Goal: Information Seeking & Learning: Check status

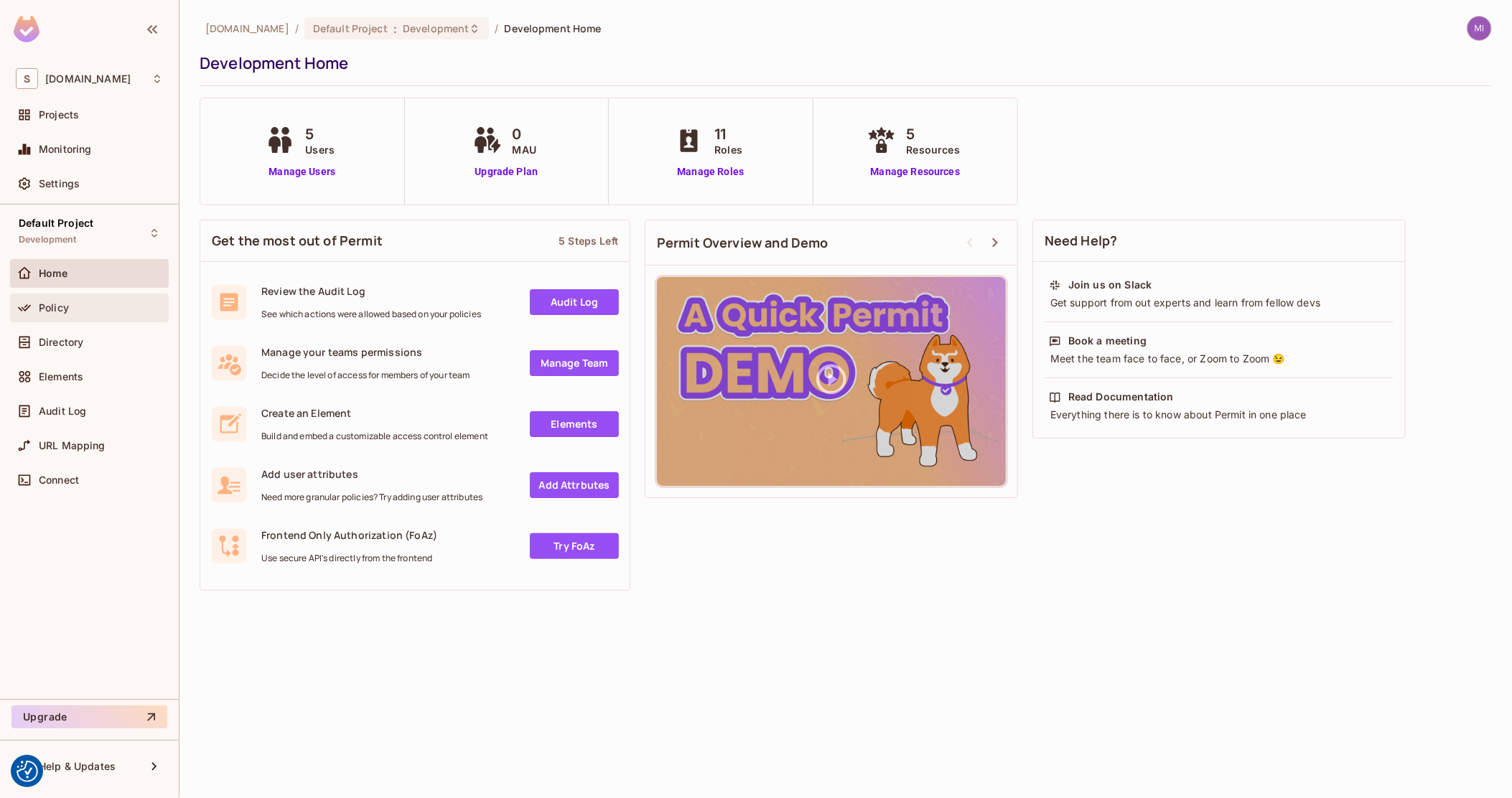
click at [71, 319] on div "Policy" at bounding box center [89, 308] width 159 height 29
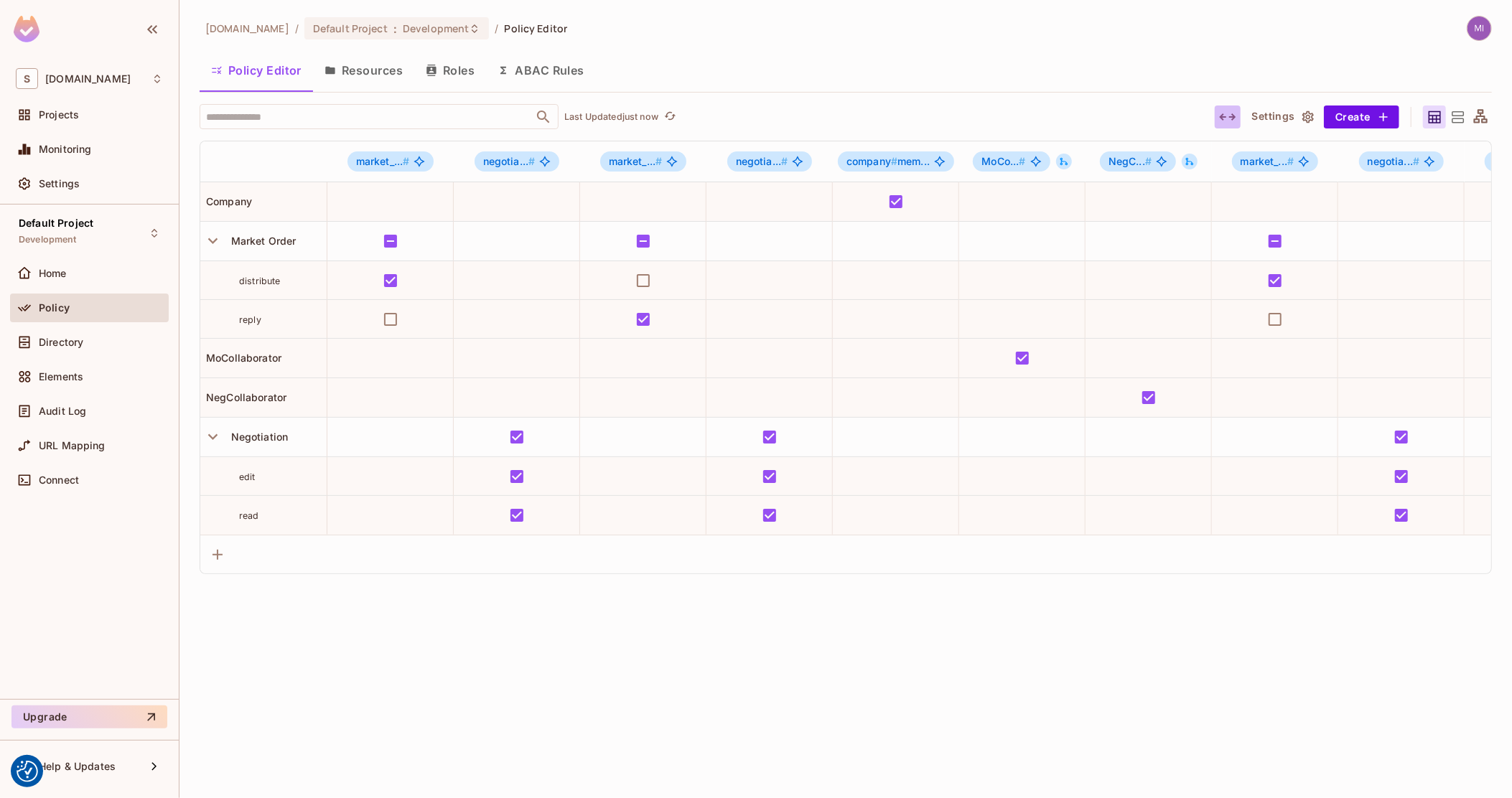
click at [1230, 116] on icon "button" at bounding box center [1228, 117] width 17 height 17
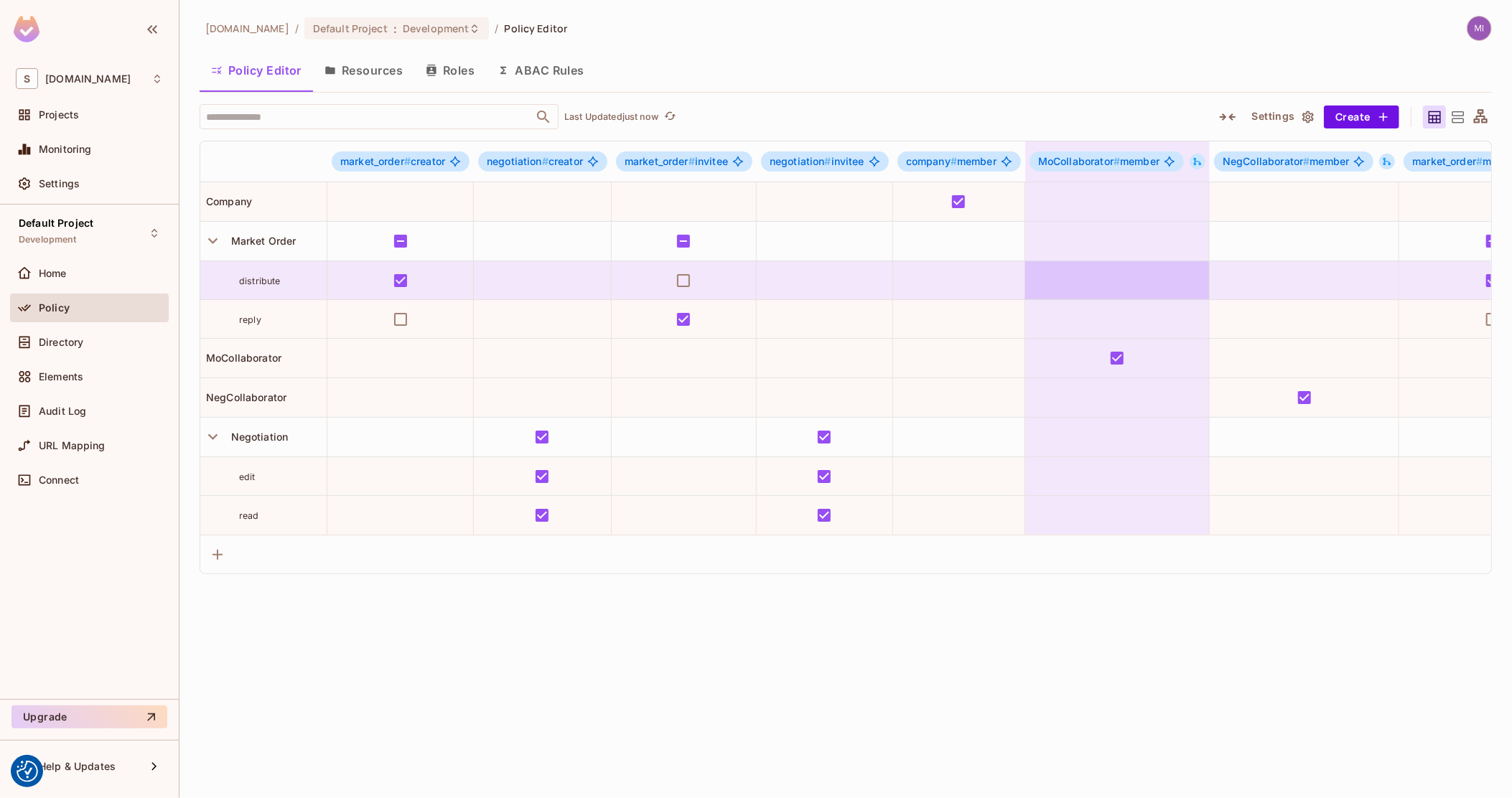
scroll to position [0, 818]
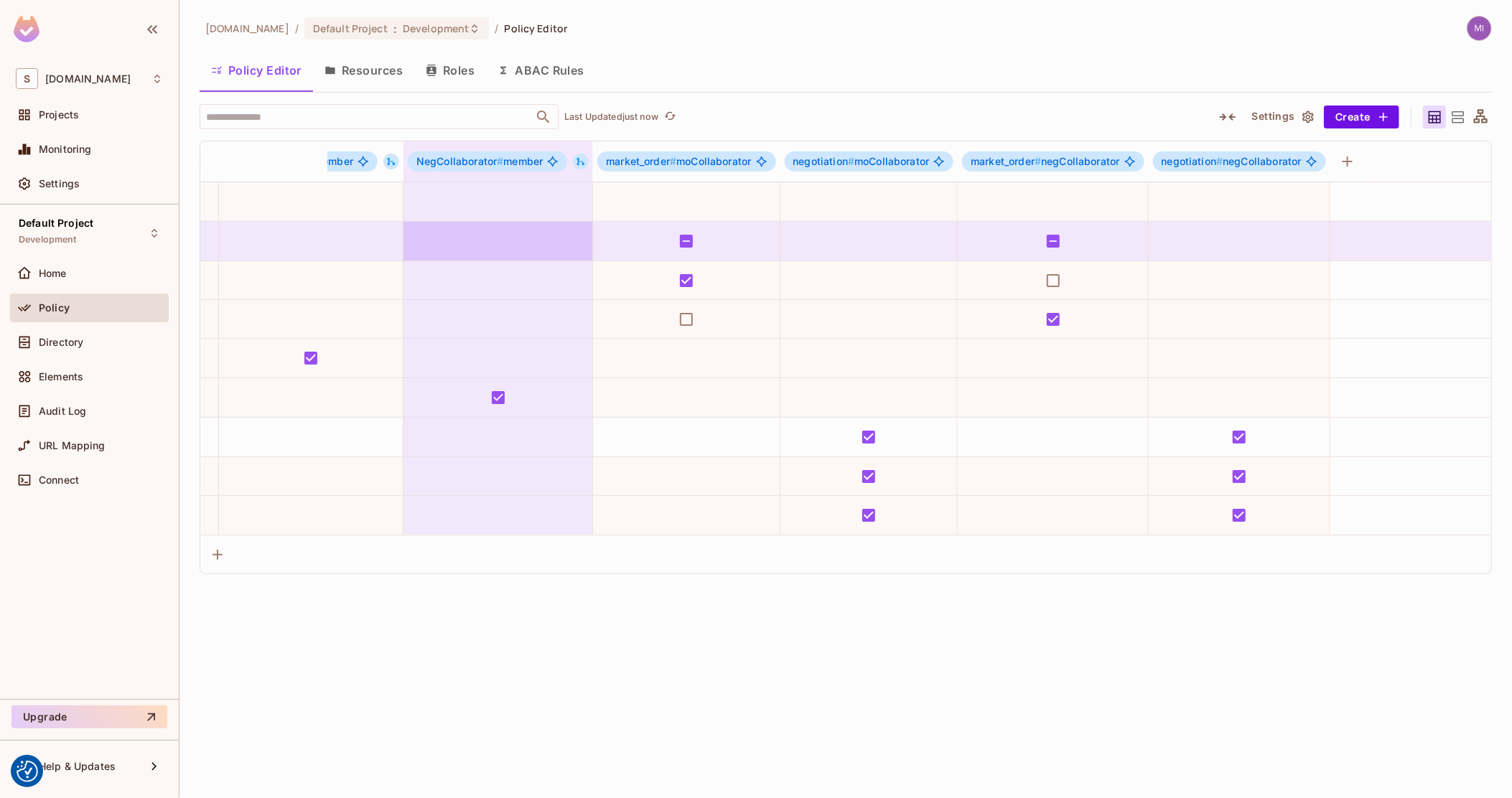
drag, startPoint x: 1006, startPoint y: 269, endPoint x: 1323, endPoint y: 245, distance: 317.9
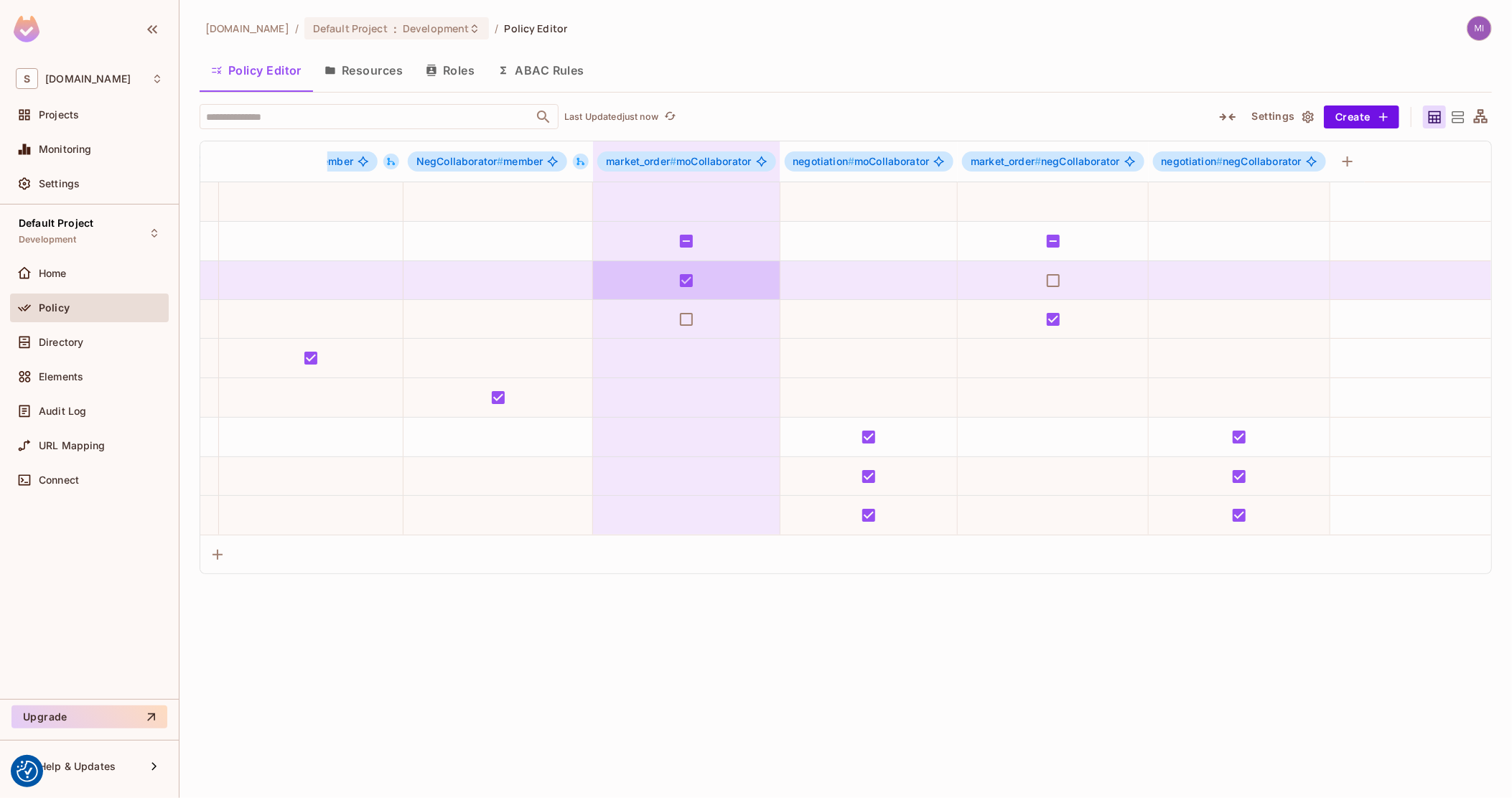
drag, startPoint x: 1275, startPoint y: 254, endPoint x: 641, endPoint y: 278, distance: 634.5
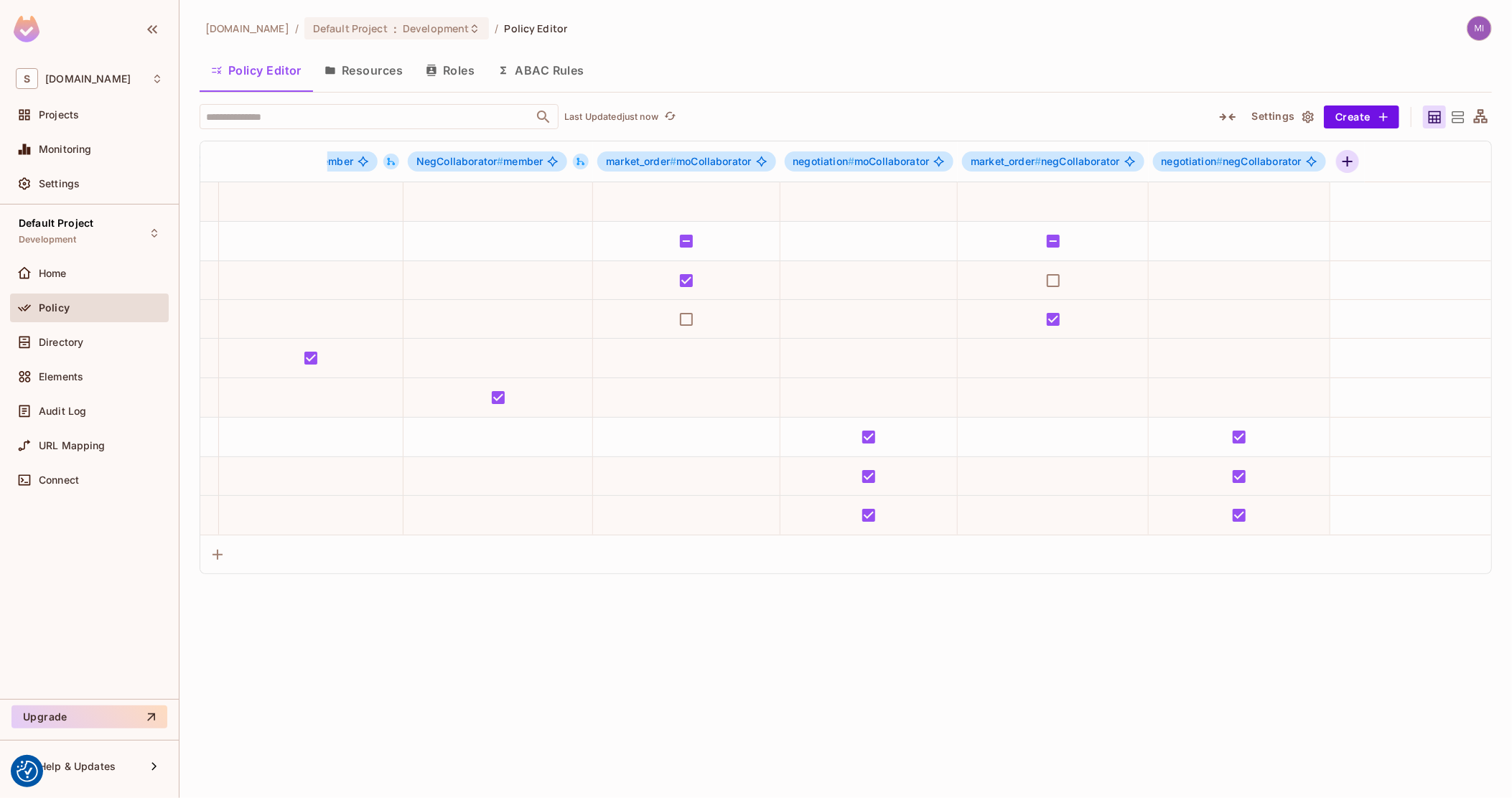
click at [1351, 150] on button "button" at bounding box center [1347, 162] width 23 height 23
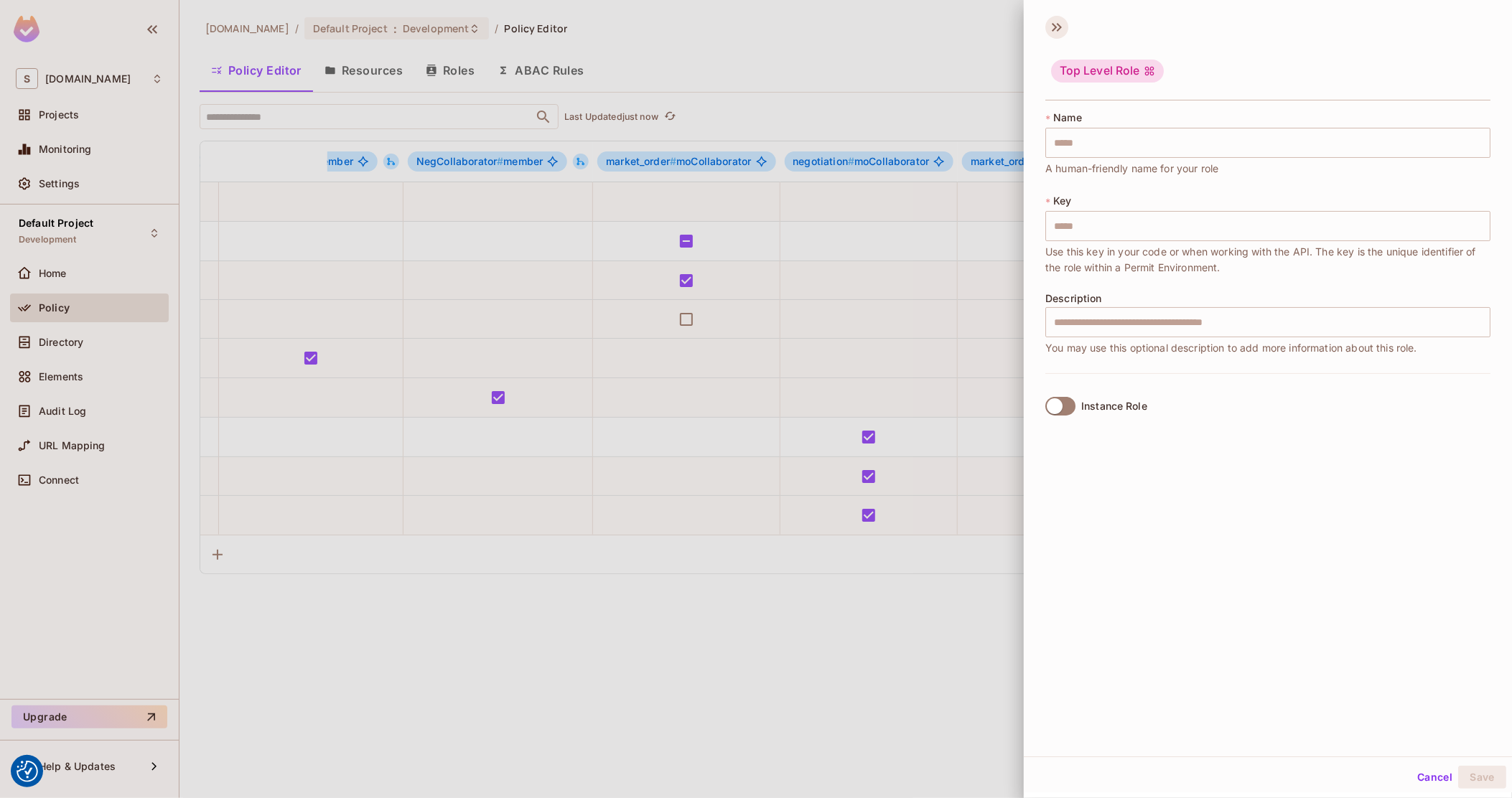
click at [1049, 25] on icon at bounding box center [1057, 27] width 23 height 23
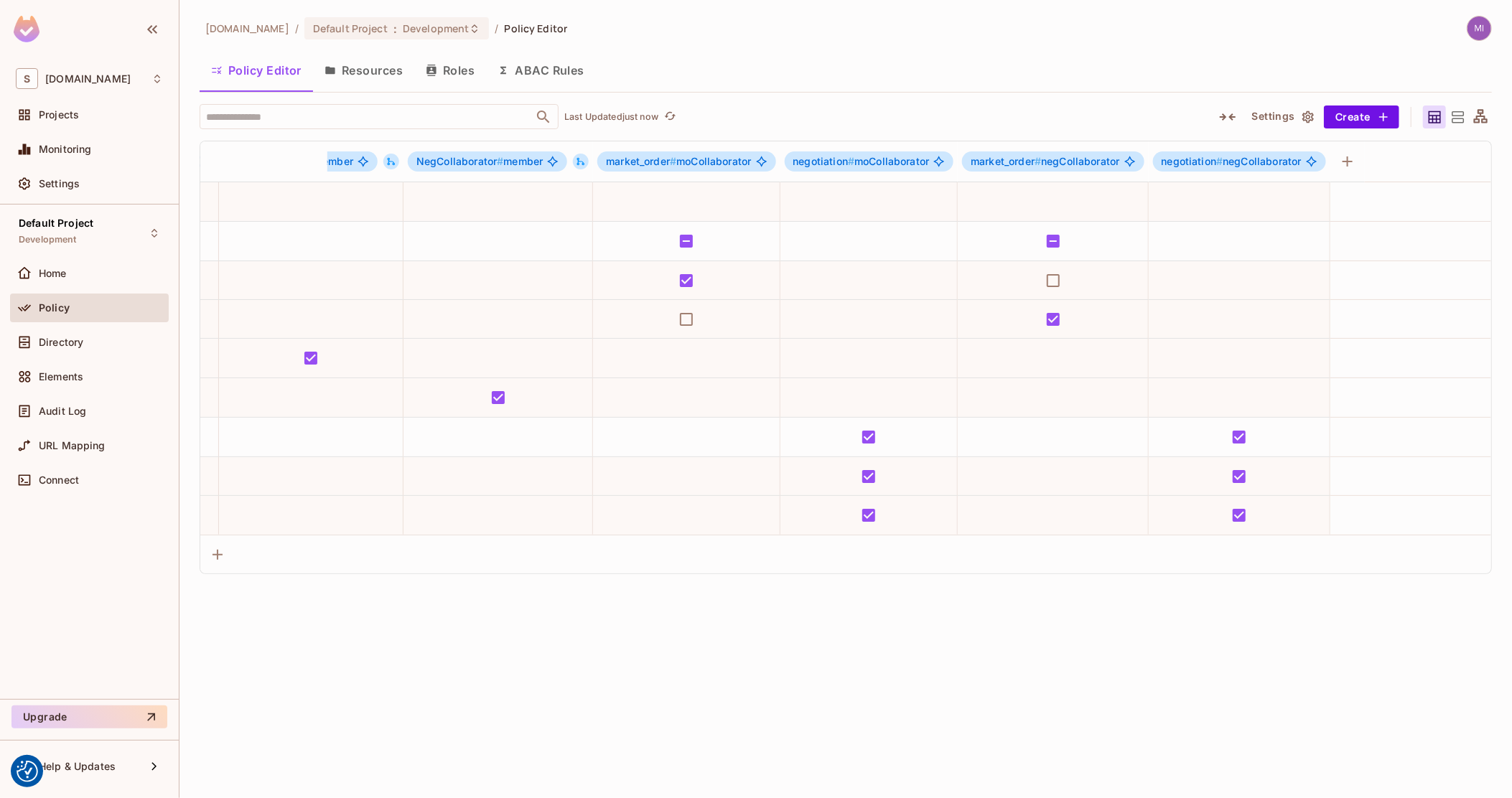
click at [559, 76] on button "ABAC Rules" at bounding box center [541, 71] width 110 height 36
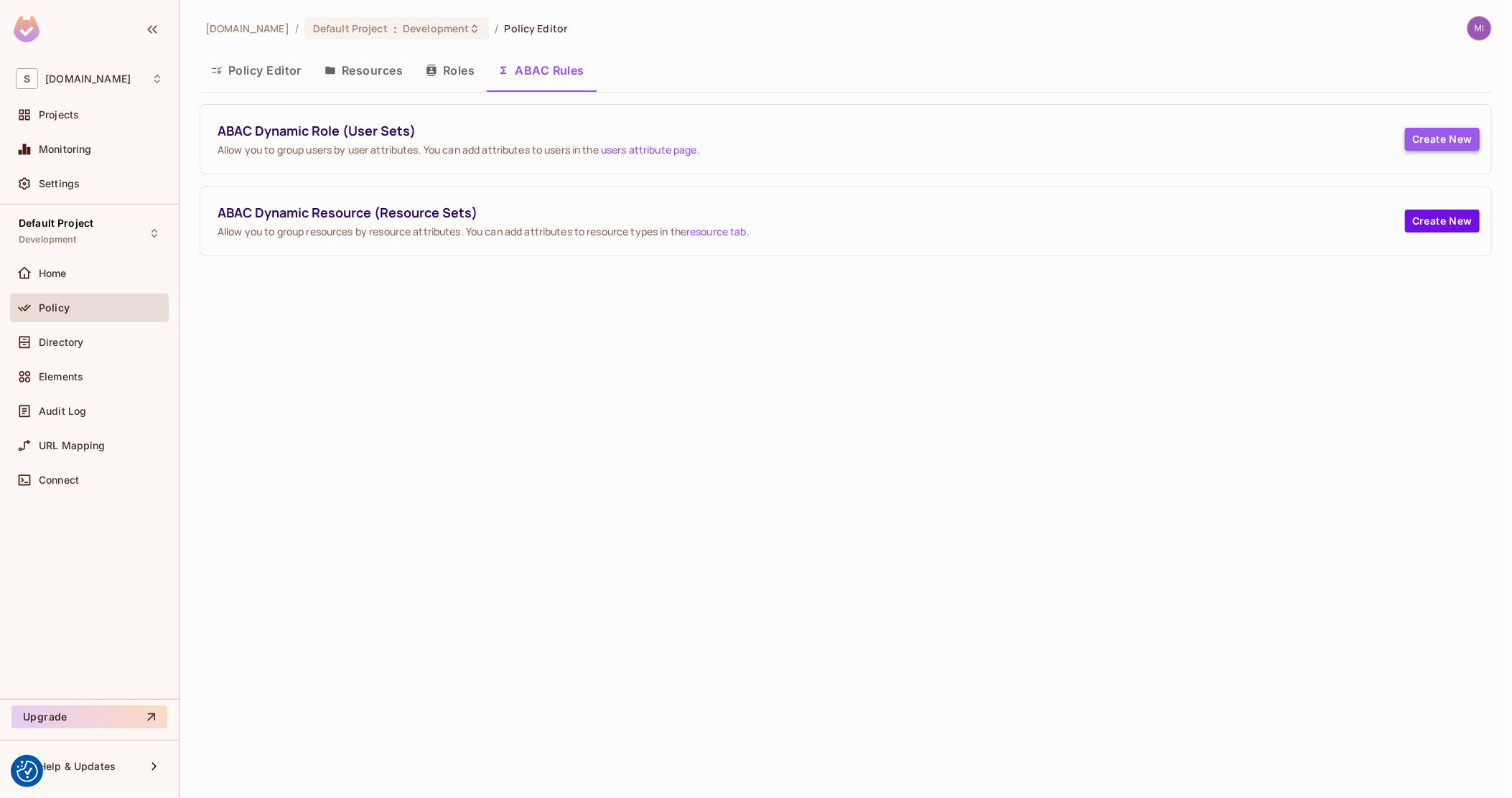
click at [1425, 140] on button "Create New" at bounding box center [1442, 139] width 74 height 23
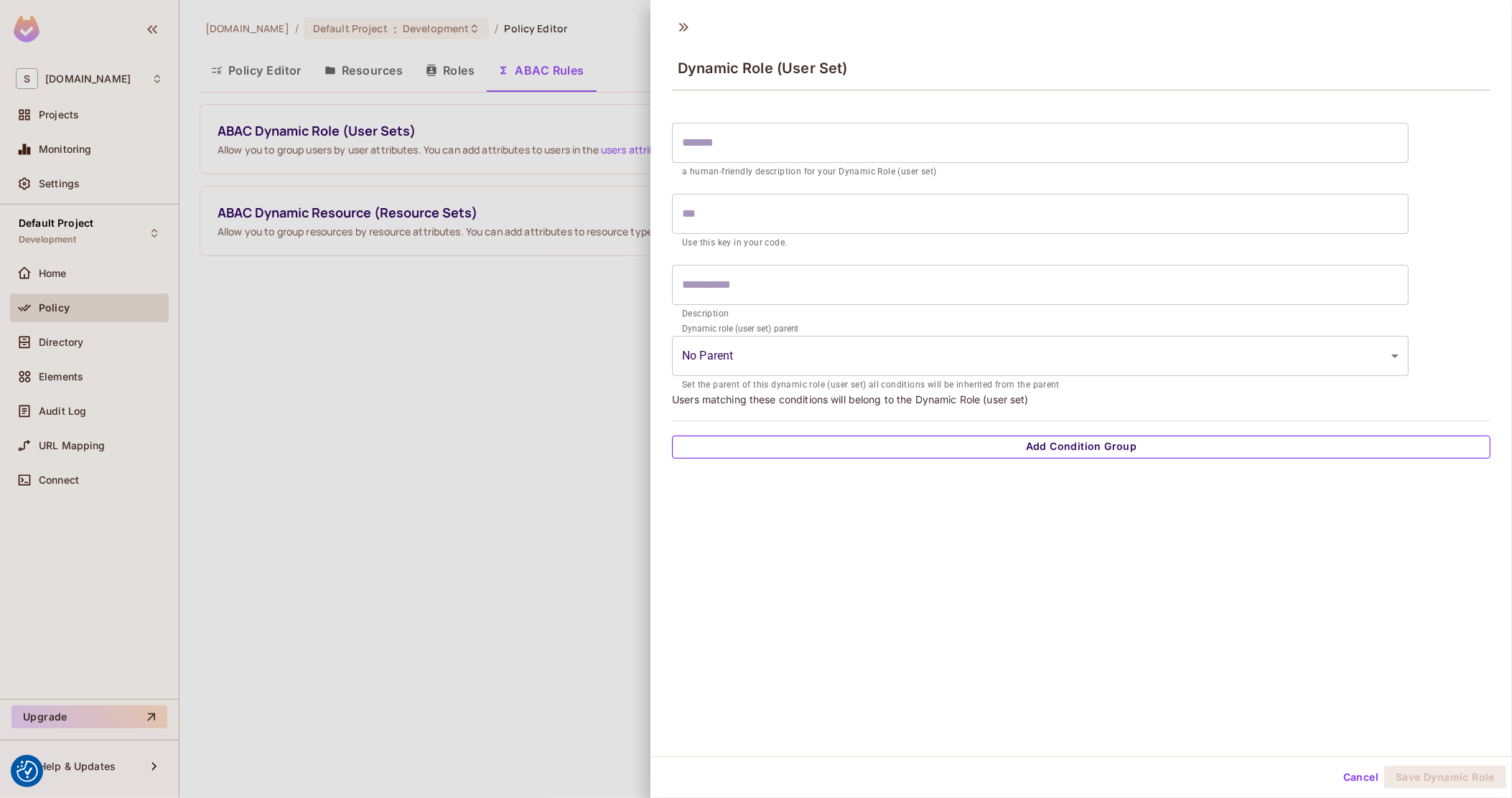
click at [849, 457] on button "Add Condition Group" at bounding box center [1081, 447] width 818 height 23
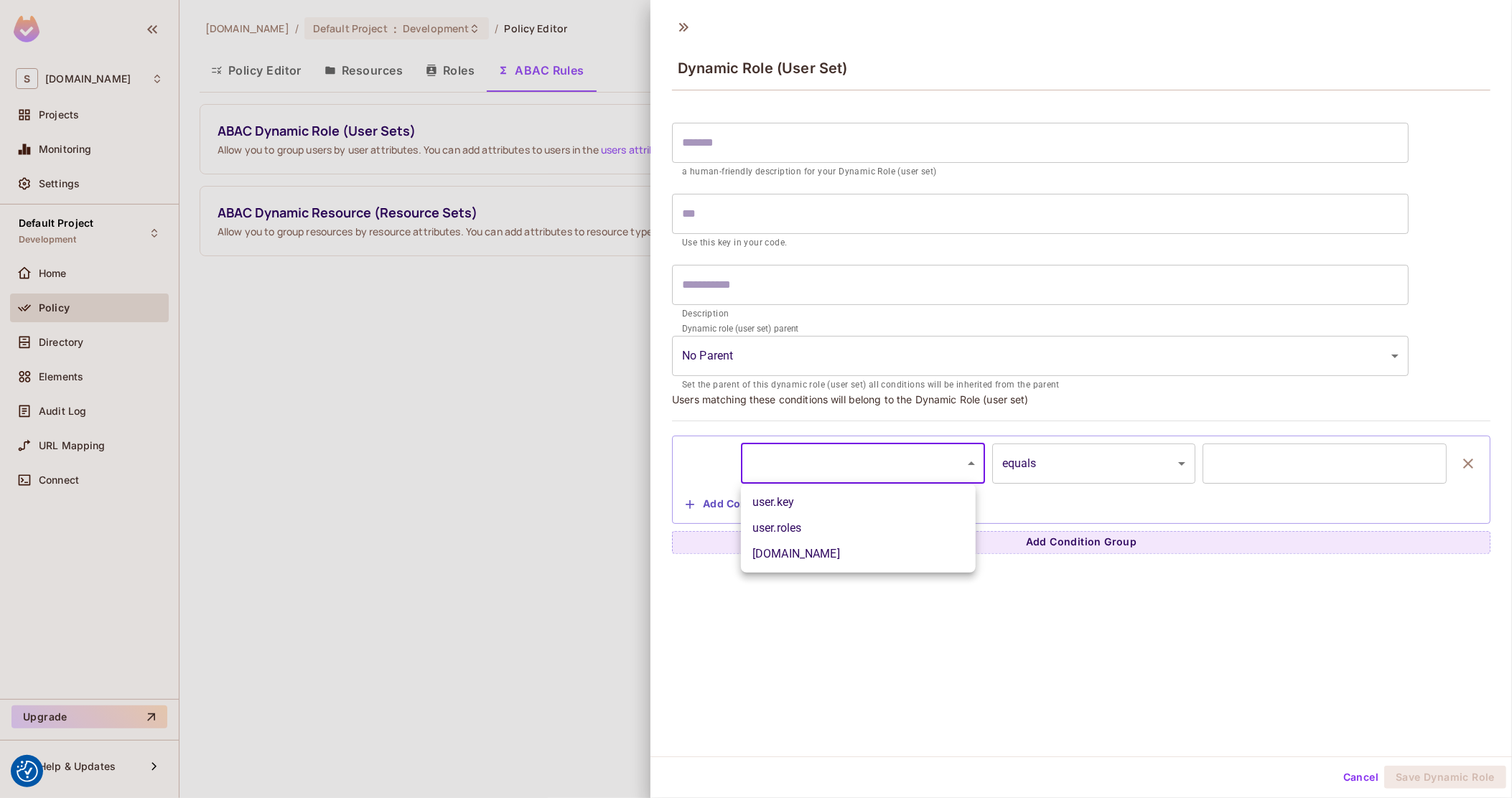
click at [846, 478] on body "We use cookies to enhance your browsing experience, serve personalized ads or c…" at bounding box center [756, 399] width 1512 height 798
click at [1271, 441] on div at bounding box center [756, 399] width 1512 height 798
click at [1278, 466] on input "text" at bounding box center [1325, 463] width 244 height 40
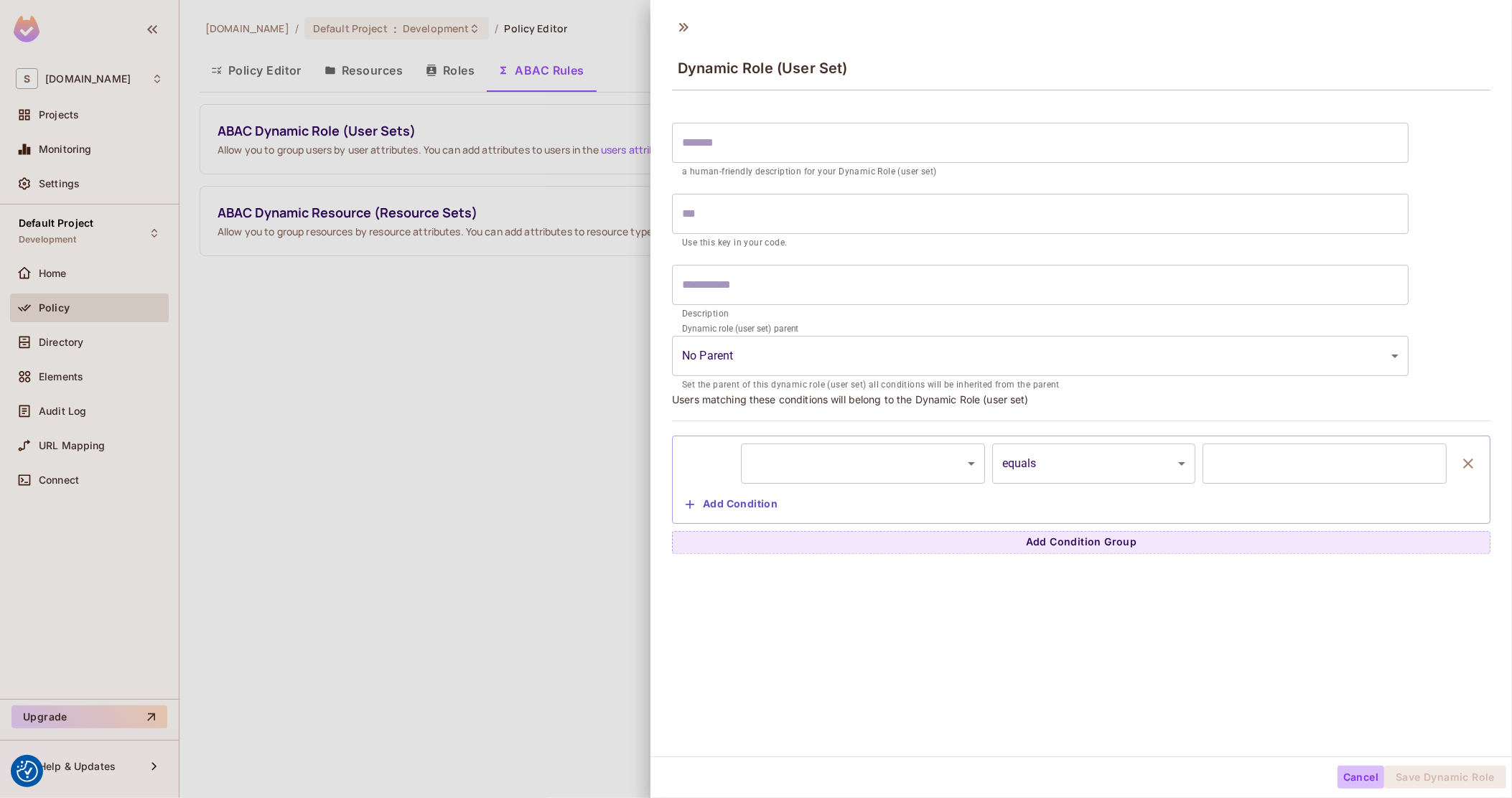
click at [1353, 777] on button "Cancel" at bounding box center [1361, 778] width 47 height 23
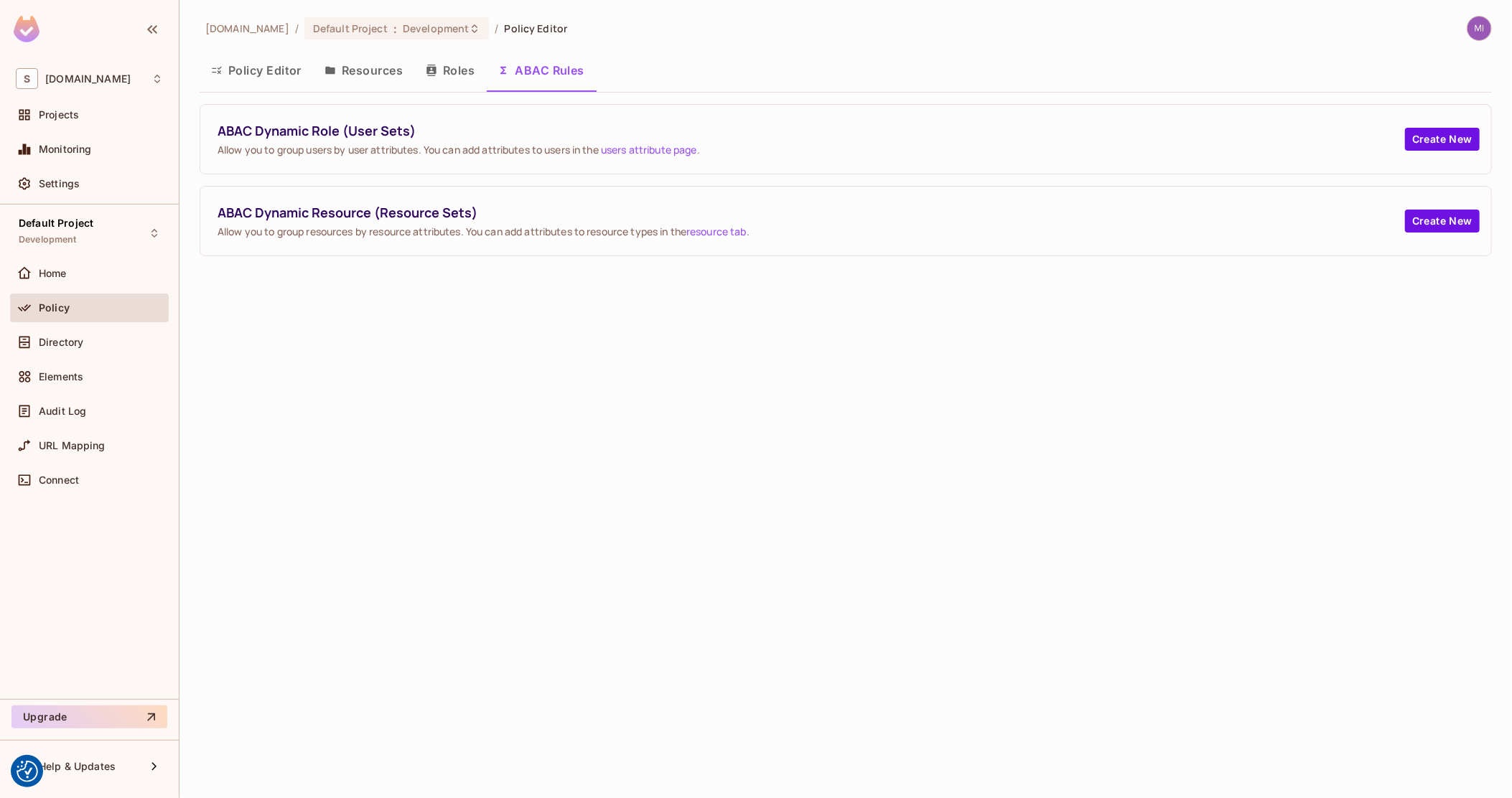
click at [272, 65] on button "Policy Editor" at bounding box center [256, 71] width 114 height 36
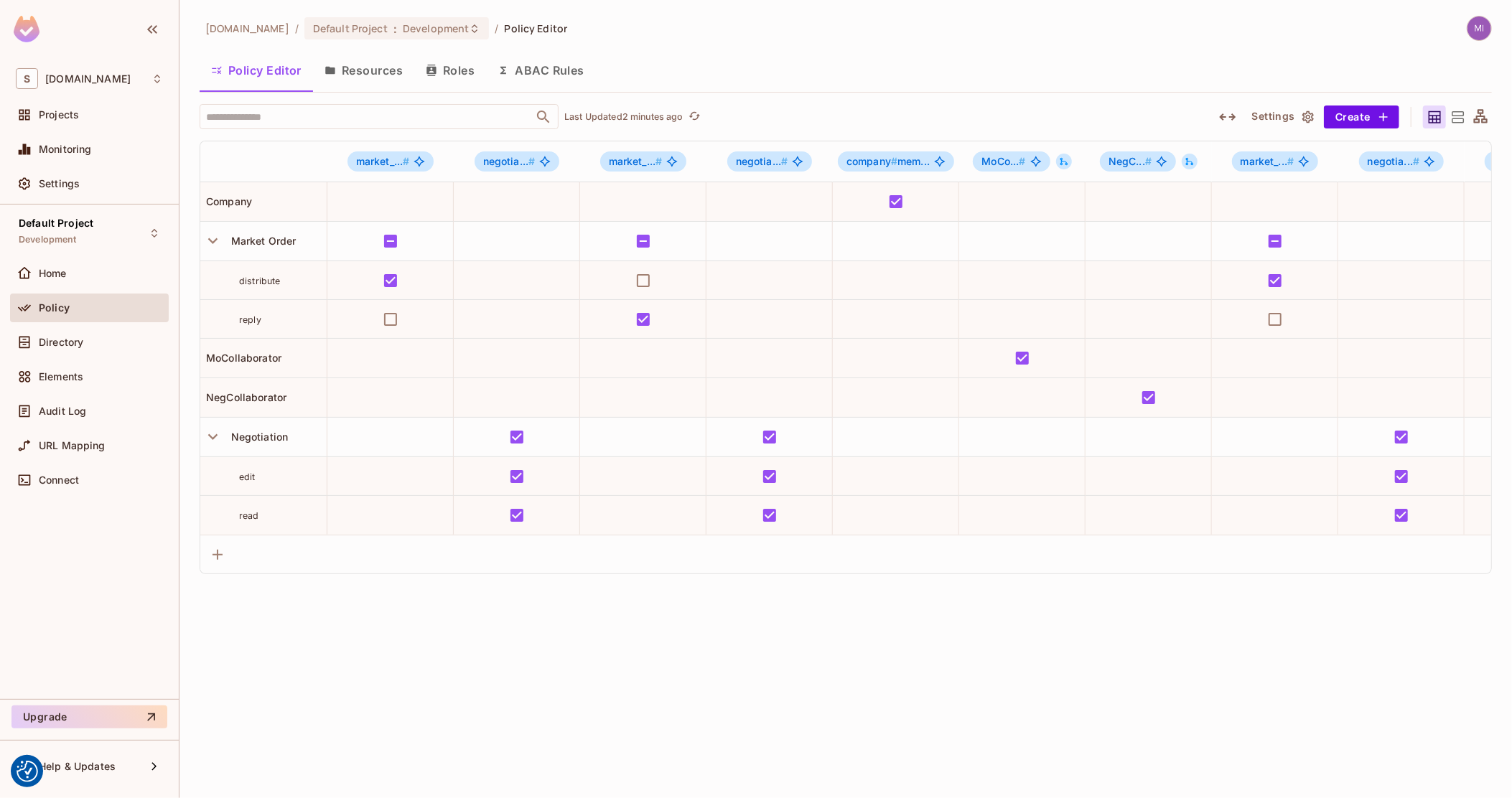
click at [384, 77] on button "Resources" at bounding box center [363, 71] width 102 height 36
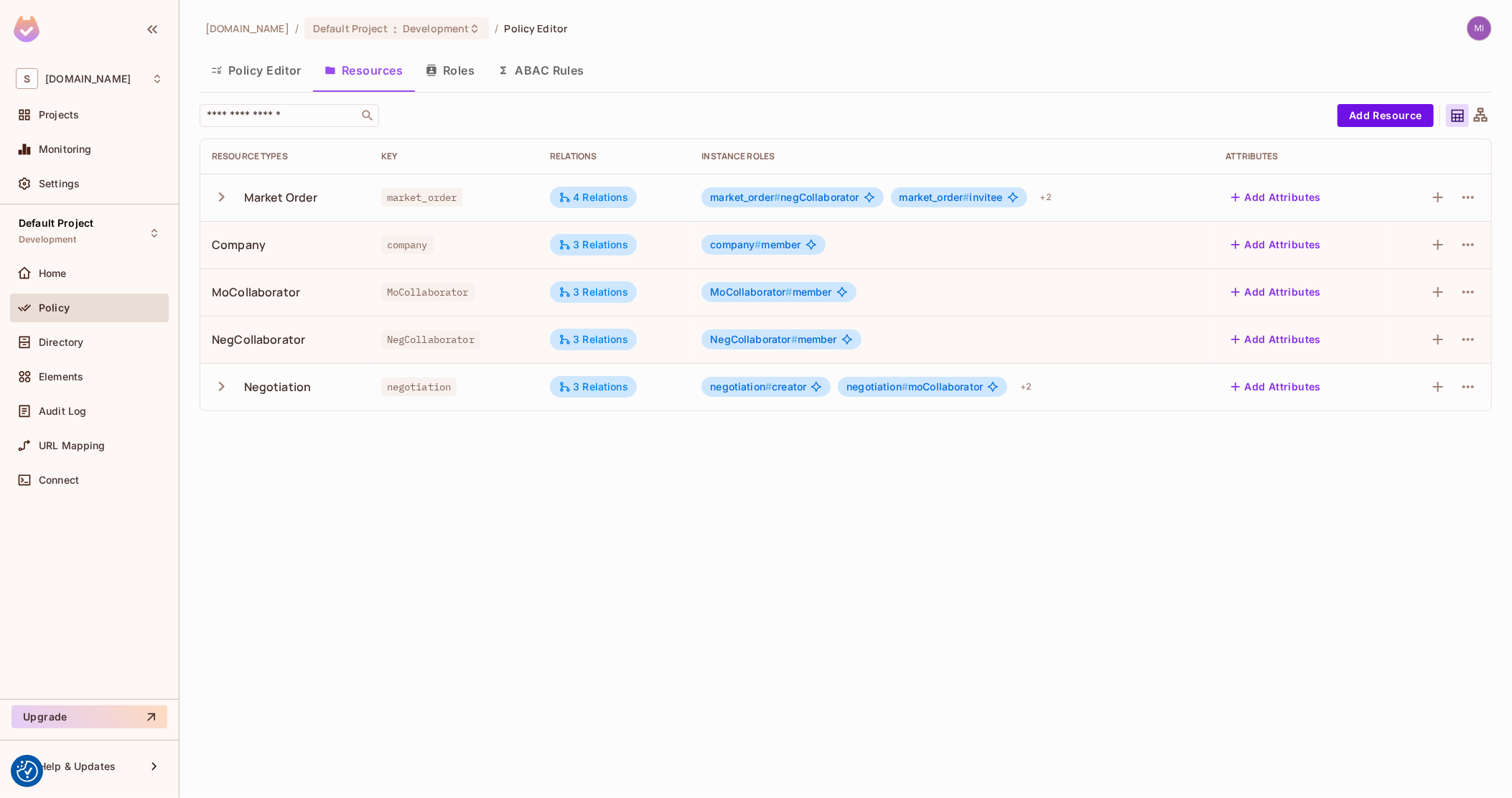
click at [261, 74] on button "Policy Editor" at bounding box center [256, 71] width 114 height 36
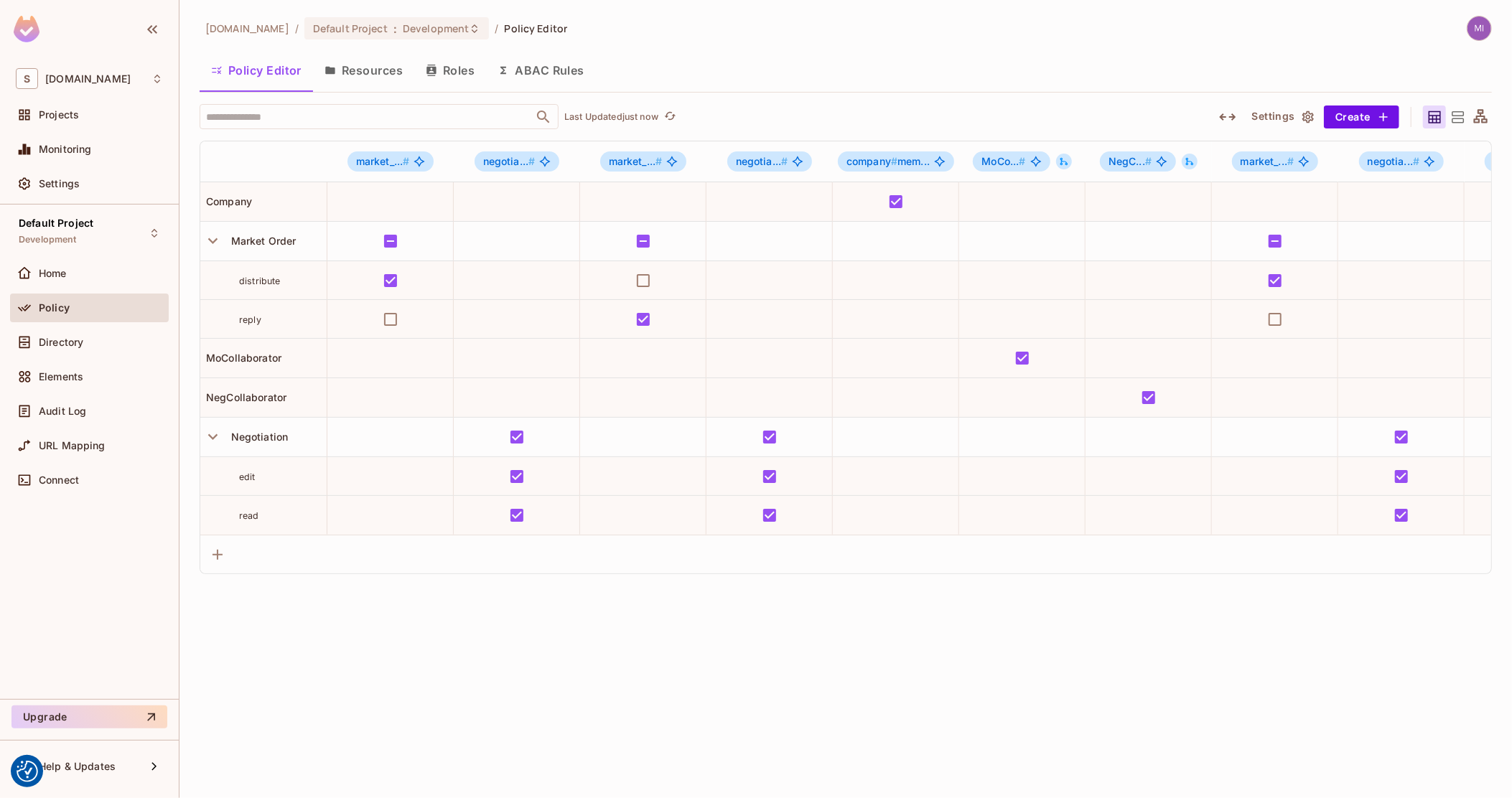
click at [1480, 111] on icon at bounding box center [1481, 117] width 18 height 18
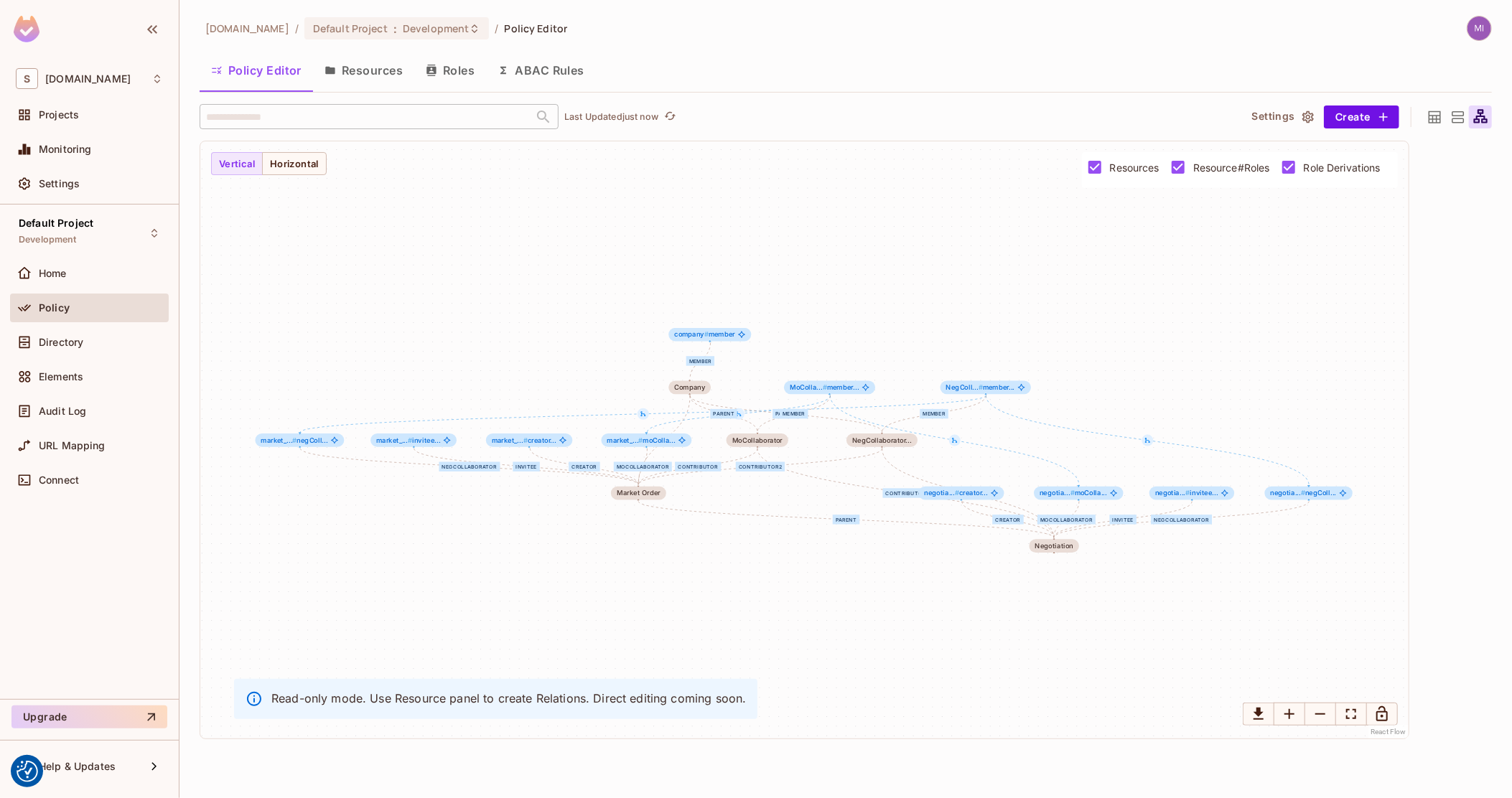
click at [1303, 183] on div "Resources Resource#Roles Role Derivations" at bounding box center [1240, 170] width 305 height 36
click at [1233, 174] on span "Resource#Roles" at bounding box center [1231, 168] width 77 height 14
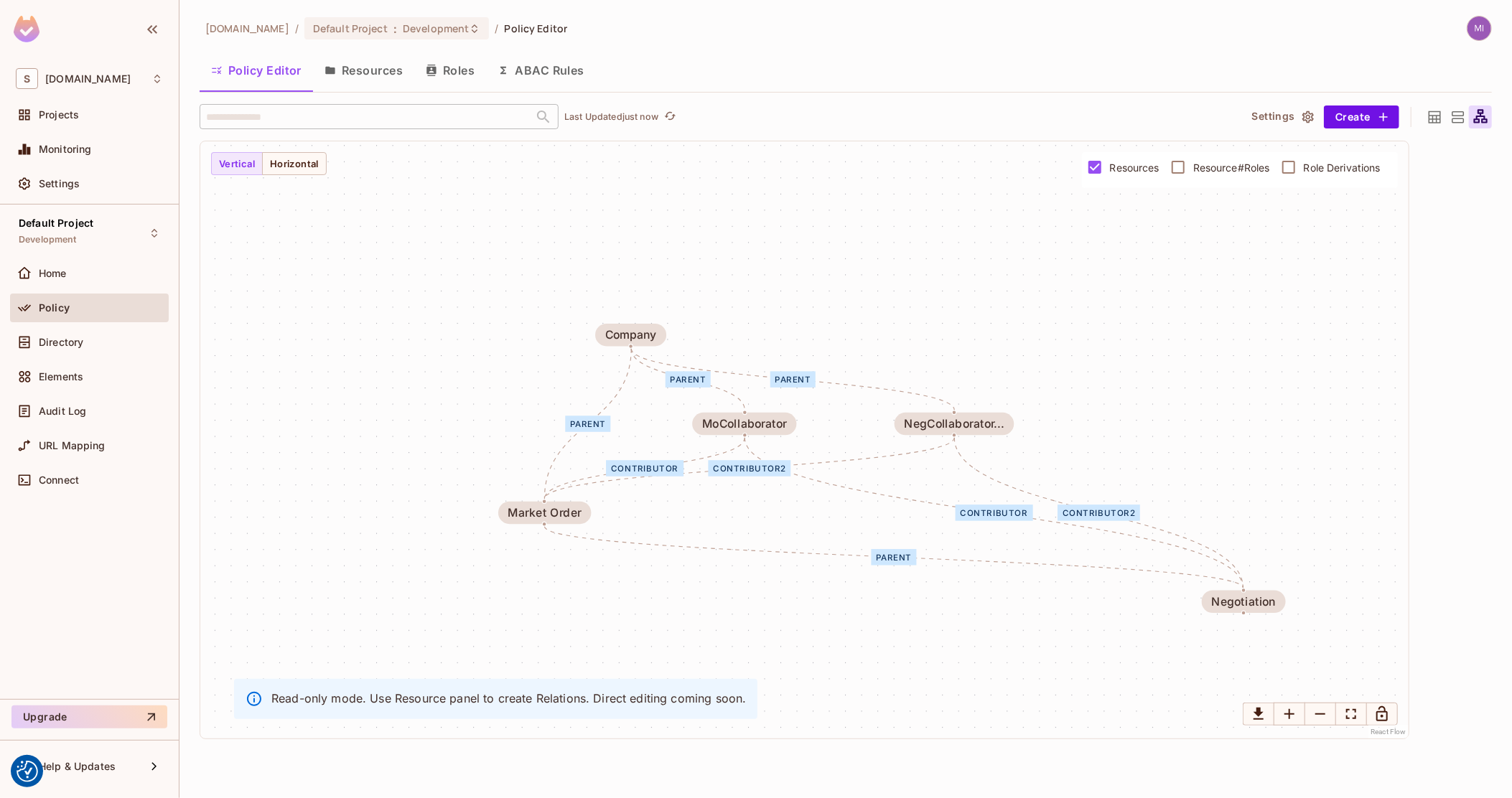
click at [1225, 165] on span "Resource#Roles" at bounding box center [1231, 168] width 77 height 14
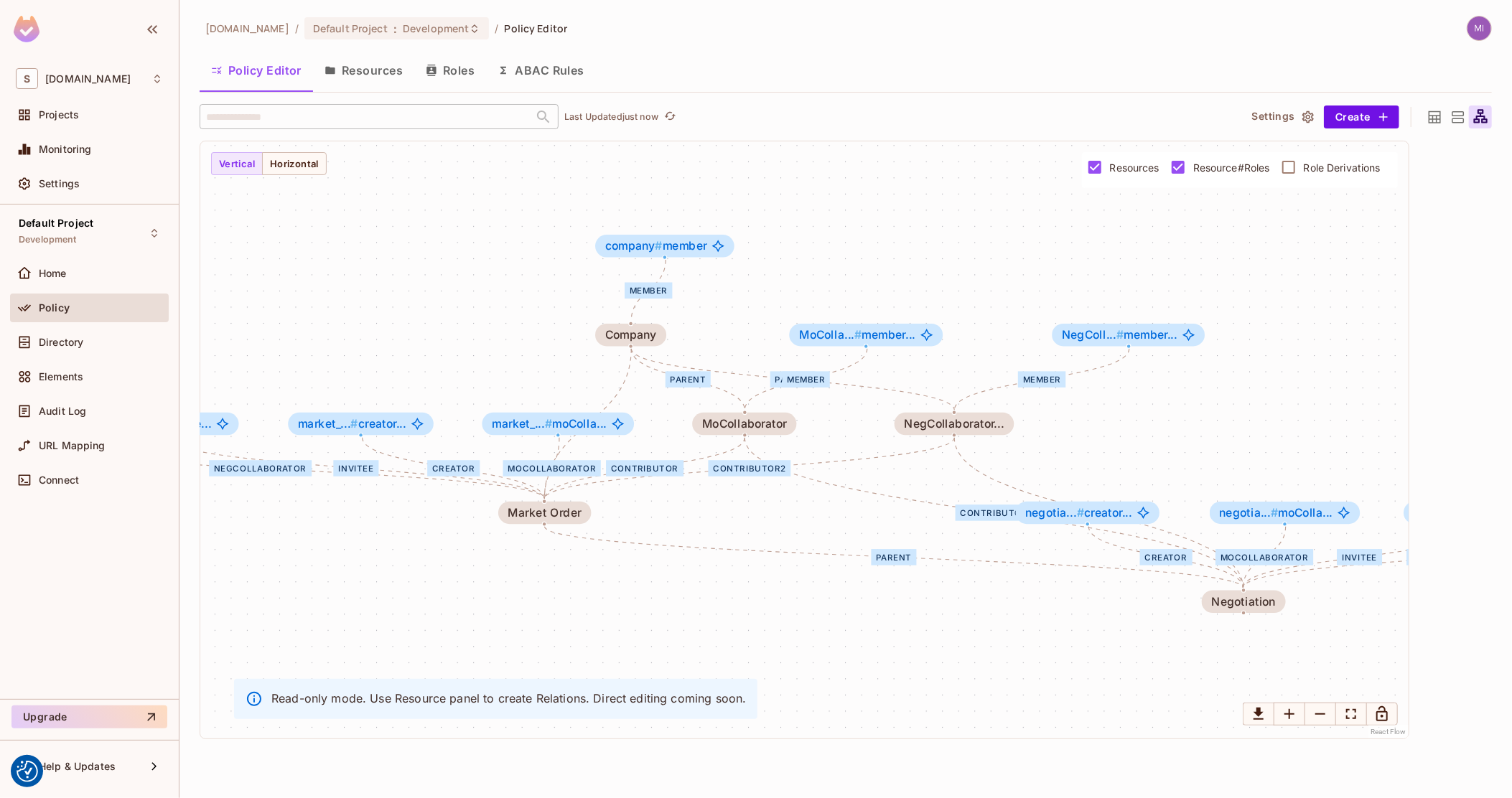
click at [1334, 166] on span "Role Derivations" at bounding box center [1342, 168] width 77 height 14
click at [1227, 161] on span "Resource#Roles" at bounding box center [1231, 168] width 77 height 14
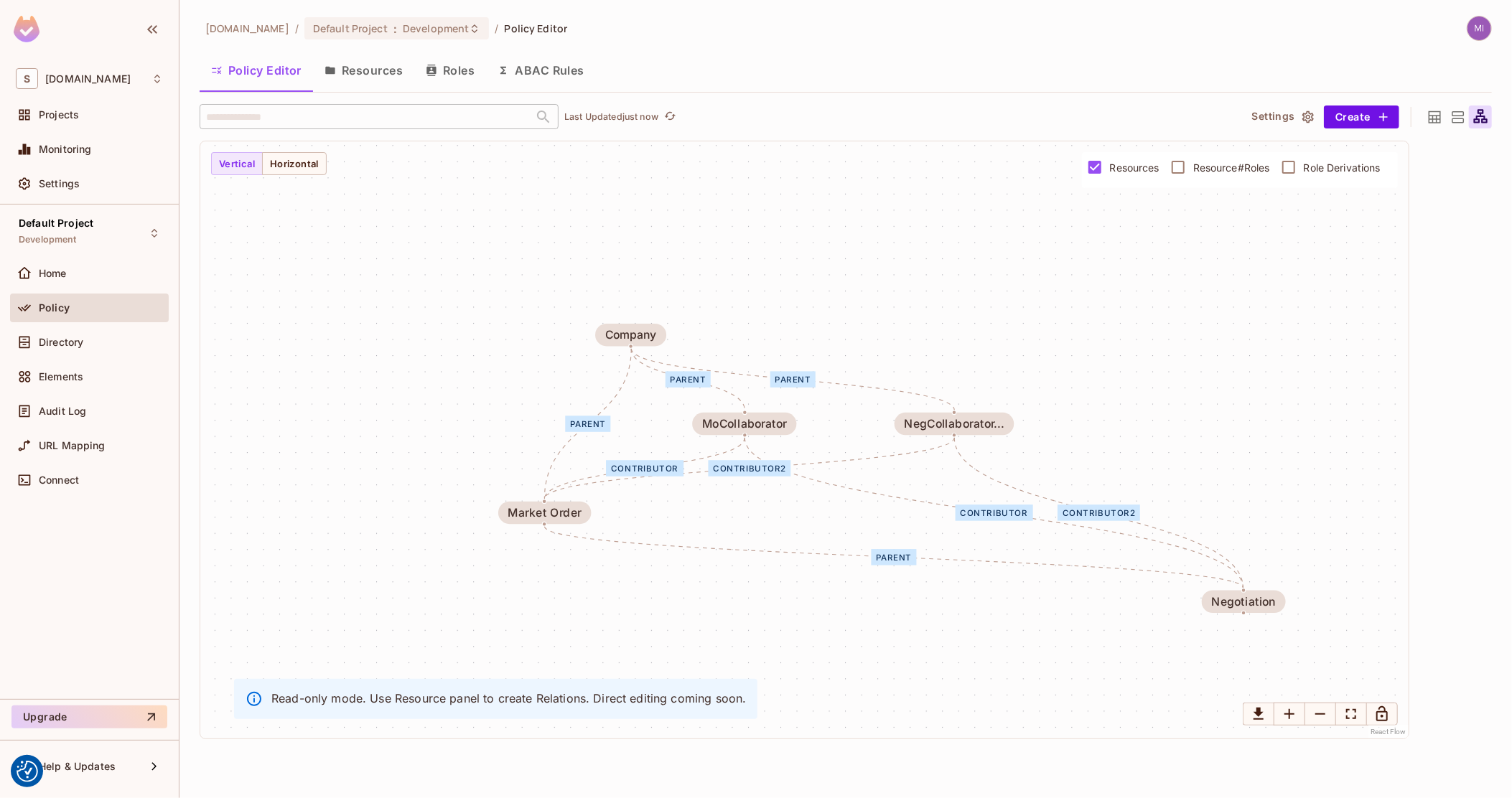
click at [1223, 159] on label "Resource#Roles" at bounding box center [1216, 167] width 107 height 30
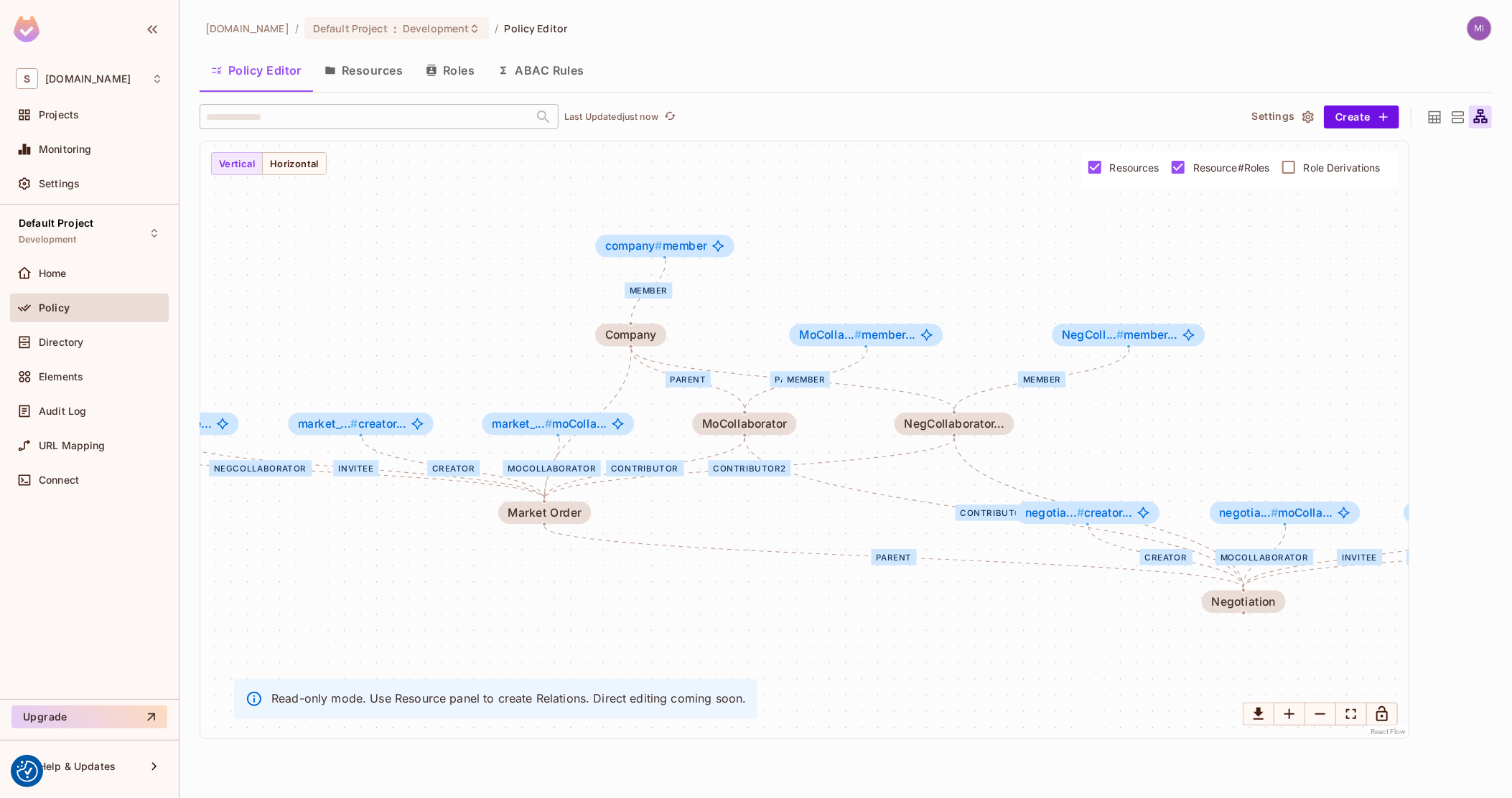
click at [1313, 166] on span "Role Derivations" at bounding box center [1342, 168] width 77 height 14
click at [1432, 116] on icon at bounding box center [1435, 117] width 12 height 12
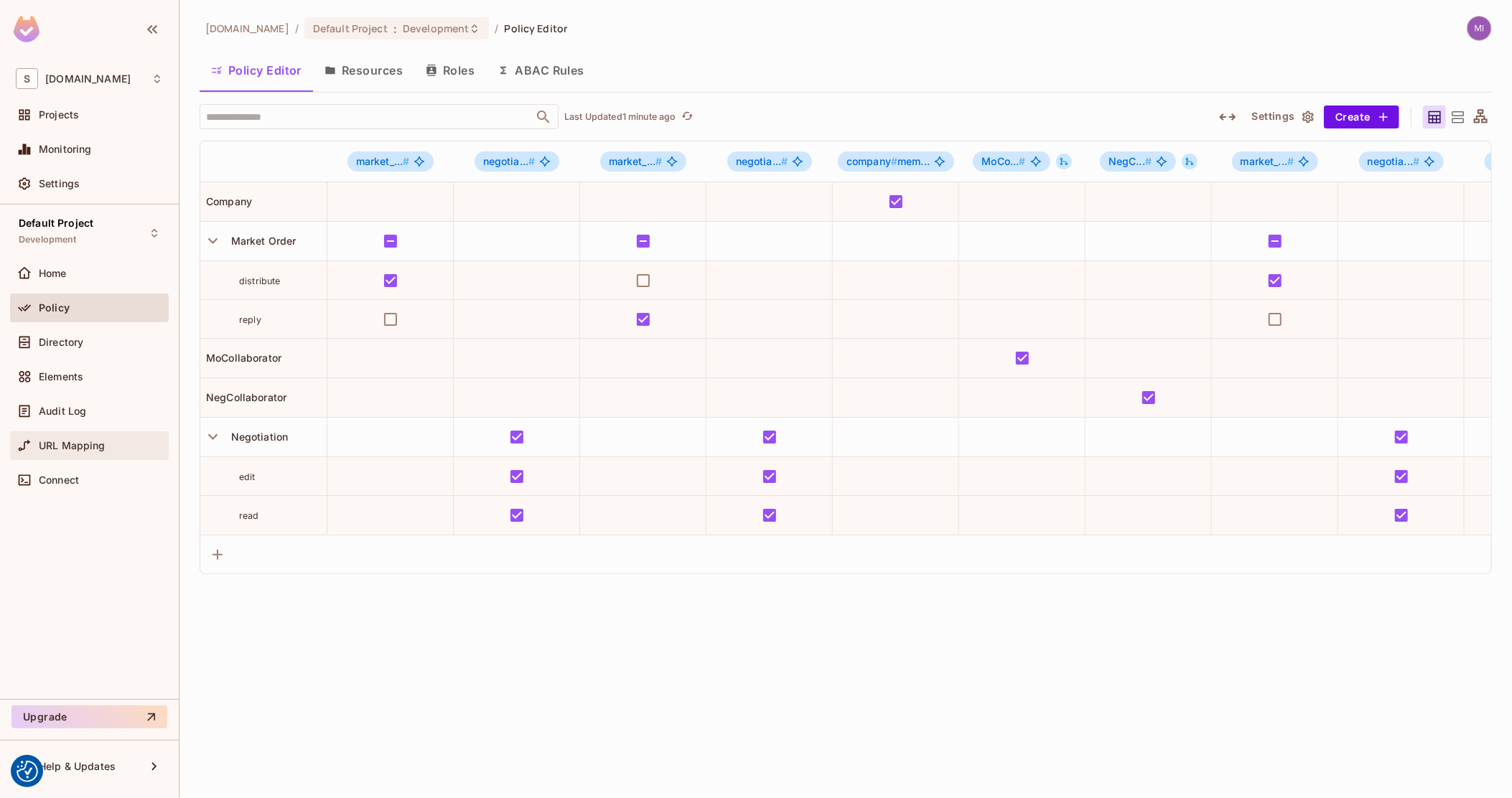
click at [38, 432] on div "URL Mapping" at bounding box center [89, 446] width 159 height 29
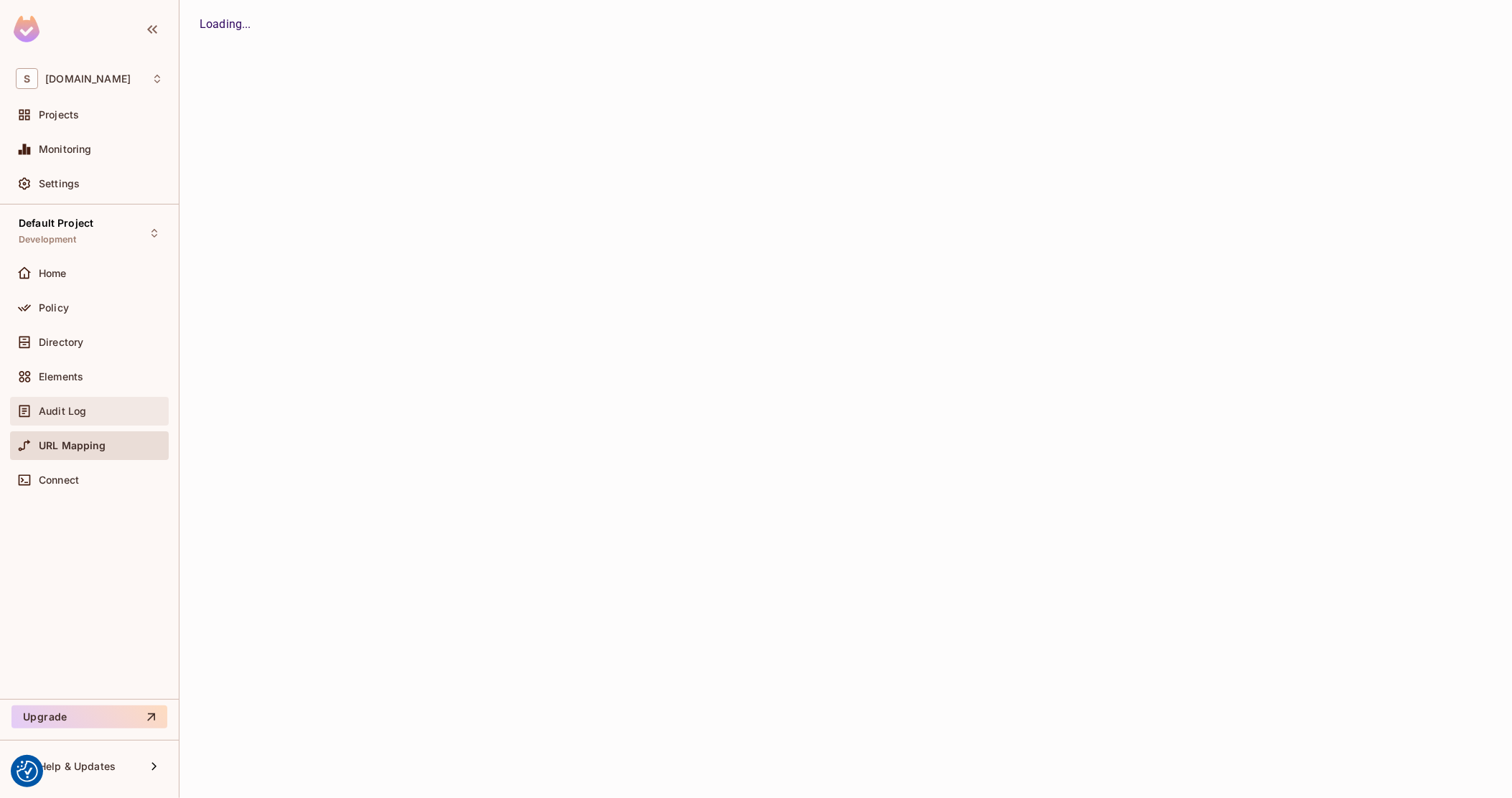
click at [43, 419] on div "Audit Log" at bounding box center [90, 411] width 147 height 17
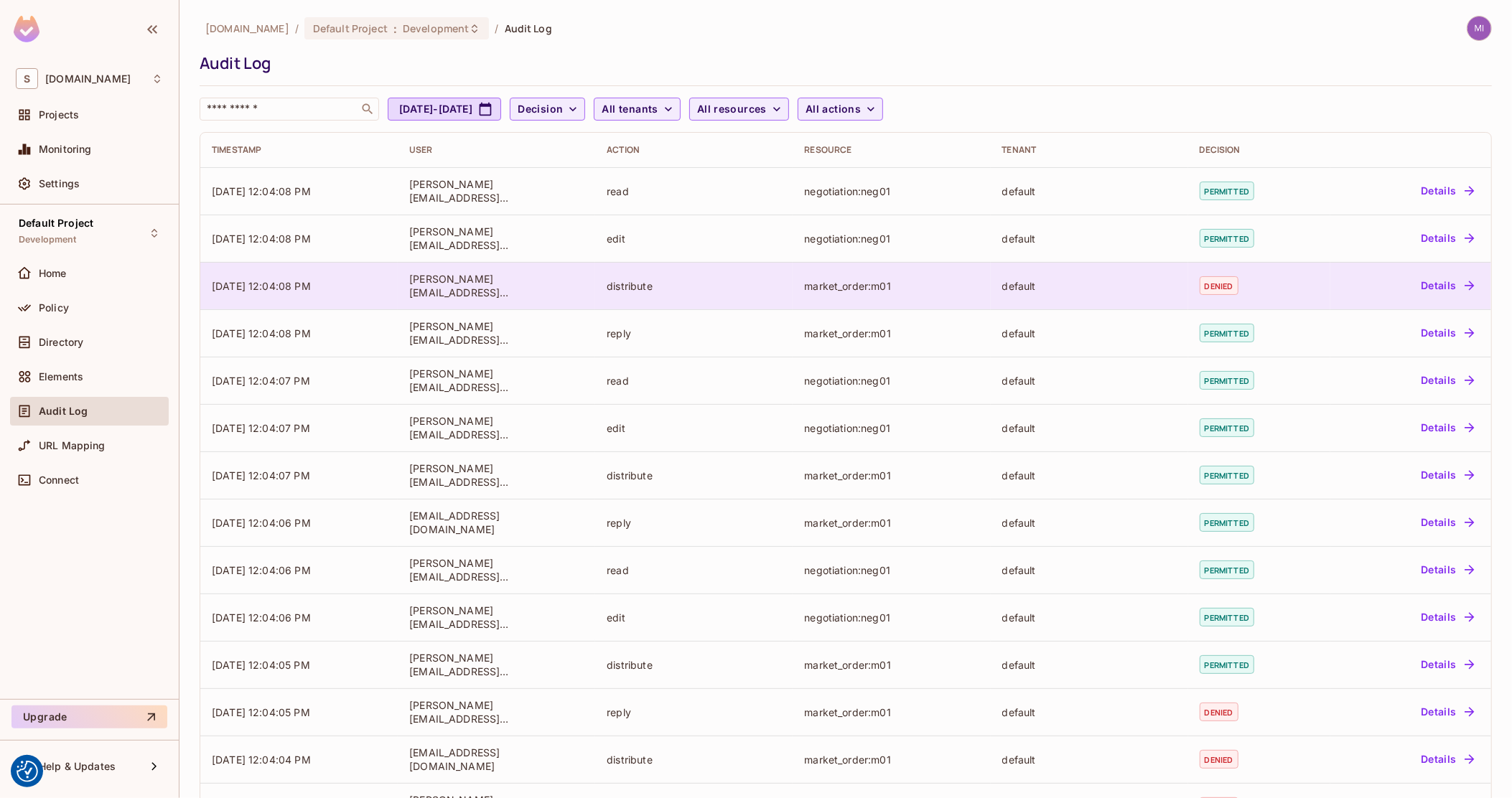
click at [991, 277] on td "default" at bounding box center [1089, 285] width 198 height 47
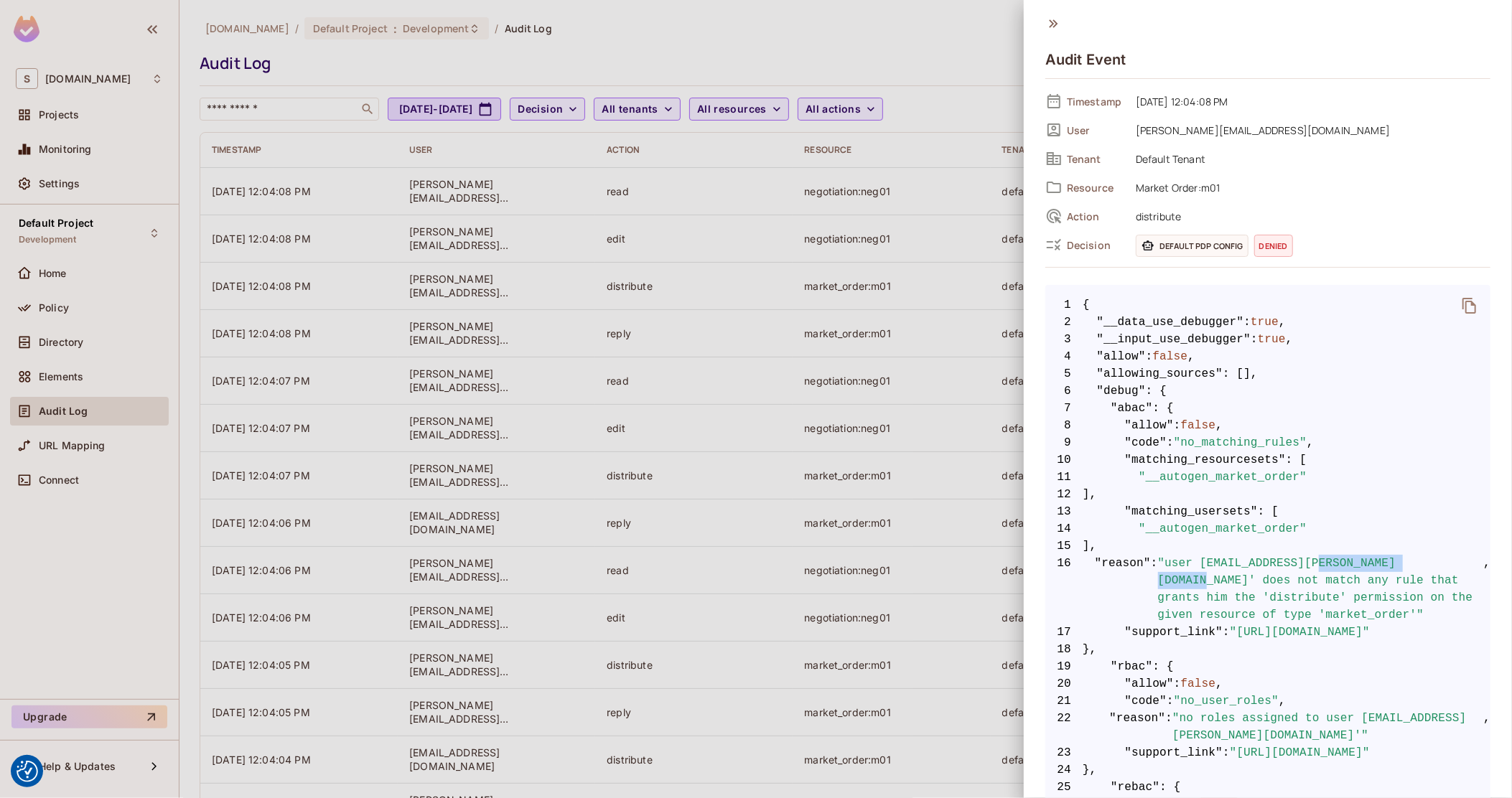
drag, startPoint x: 1301, startPoint y: 565, endPoint x: 1405, endPoint y: 605, distance: 111.4
click at [1410, 602] on span ""user [EMAIL_ADDRESS][PERSON_NAME][DOMAIN_NAME]' does not match any rule that g…" at bounding box center [1321, 590] width 326 height 69
click at [1316, 596] on span ""user [EMAIL_ADDRESS][PERSON_NAME][DOMAIN_NAME]' does not match any rule that g…" at bounding box center [1321, 590] width 326 height 69
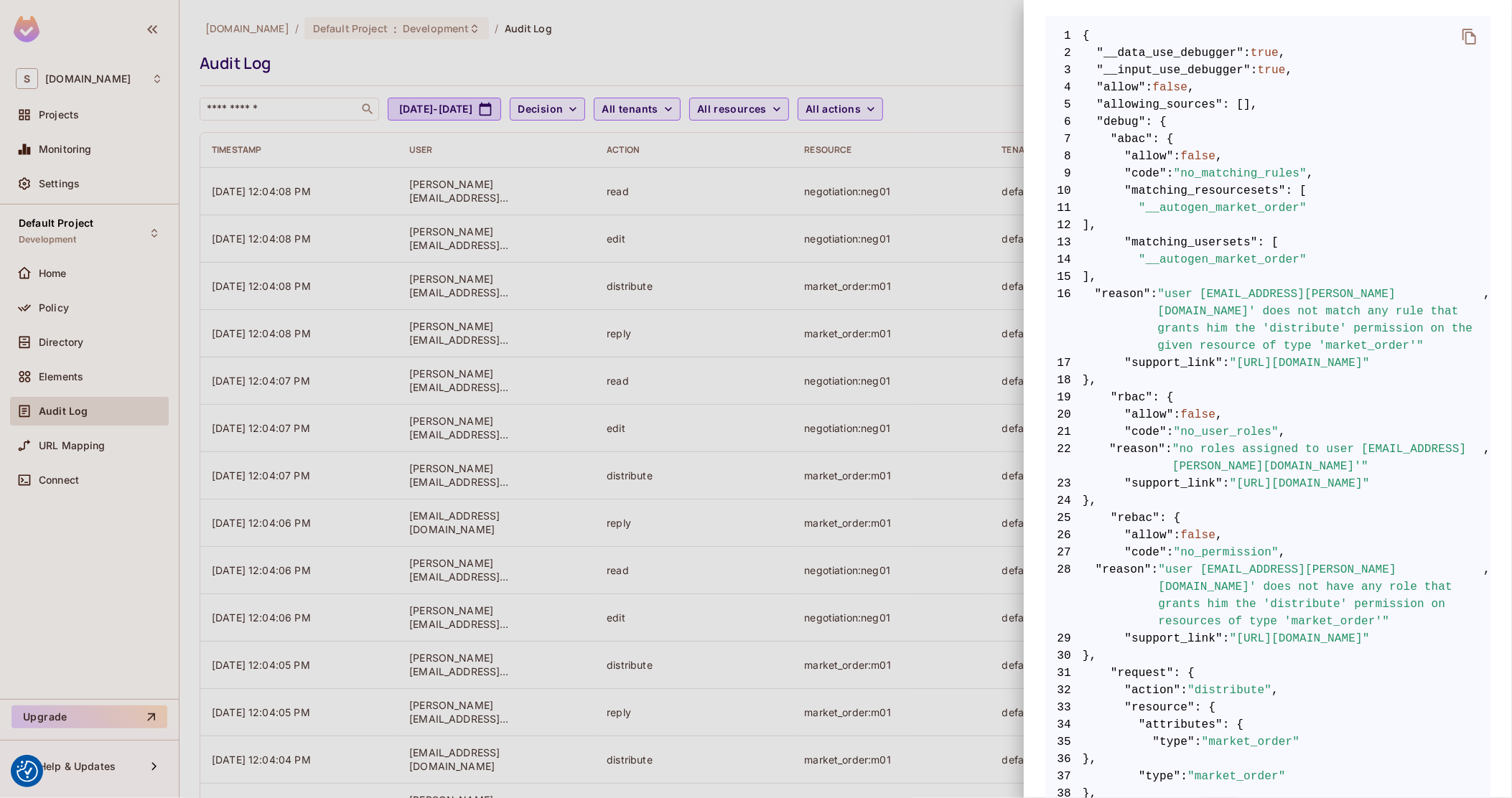
scroll to position [359, 0]
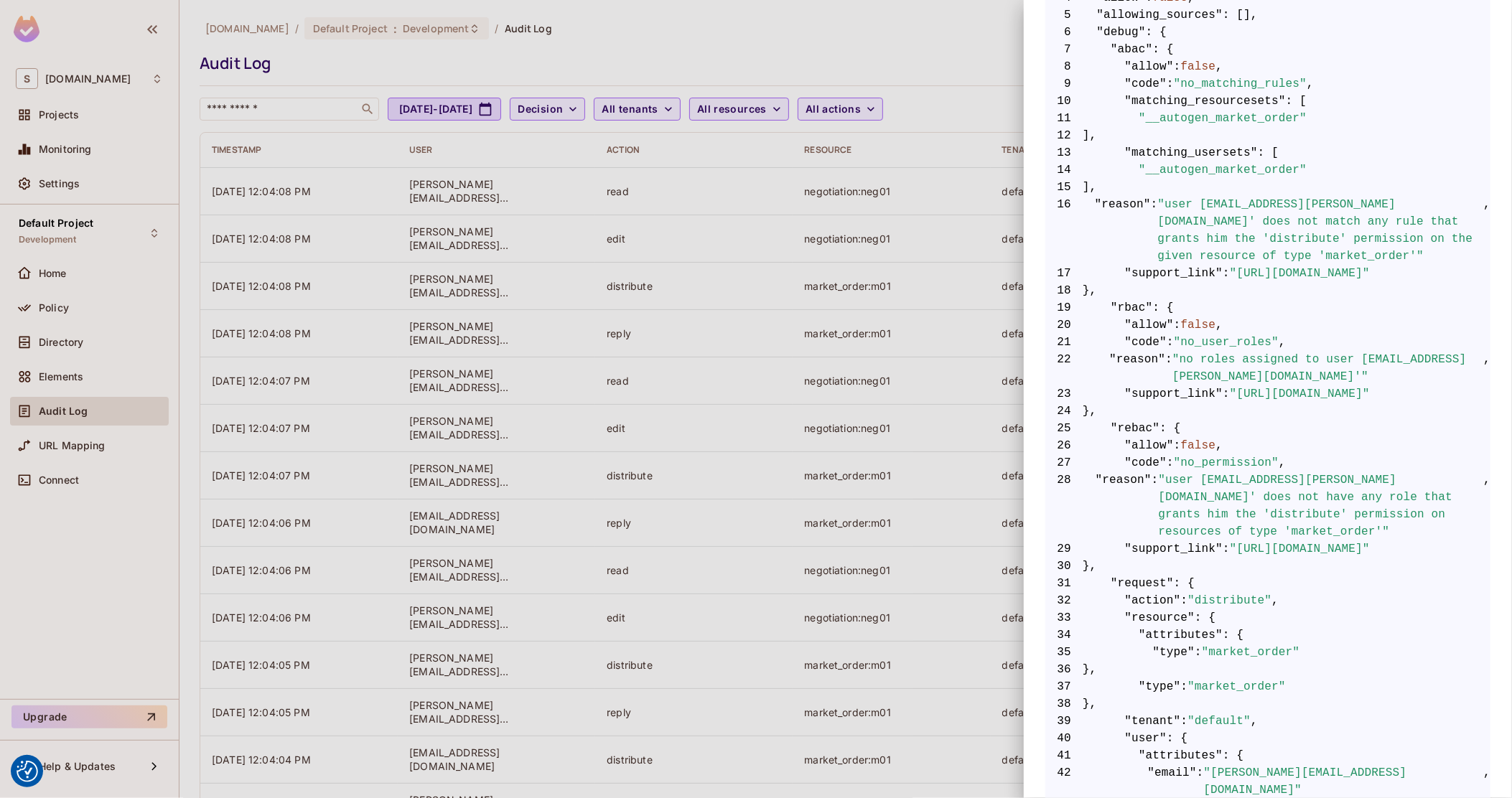
click at [842, 493] on div at bounding box center [756, 399] width 1512 height 798
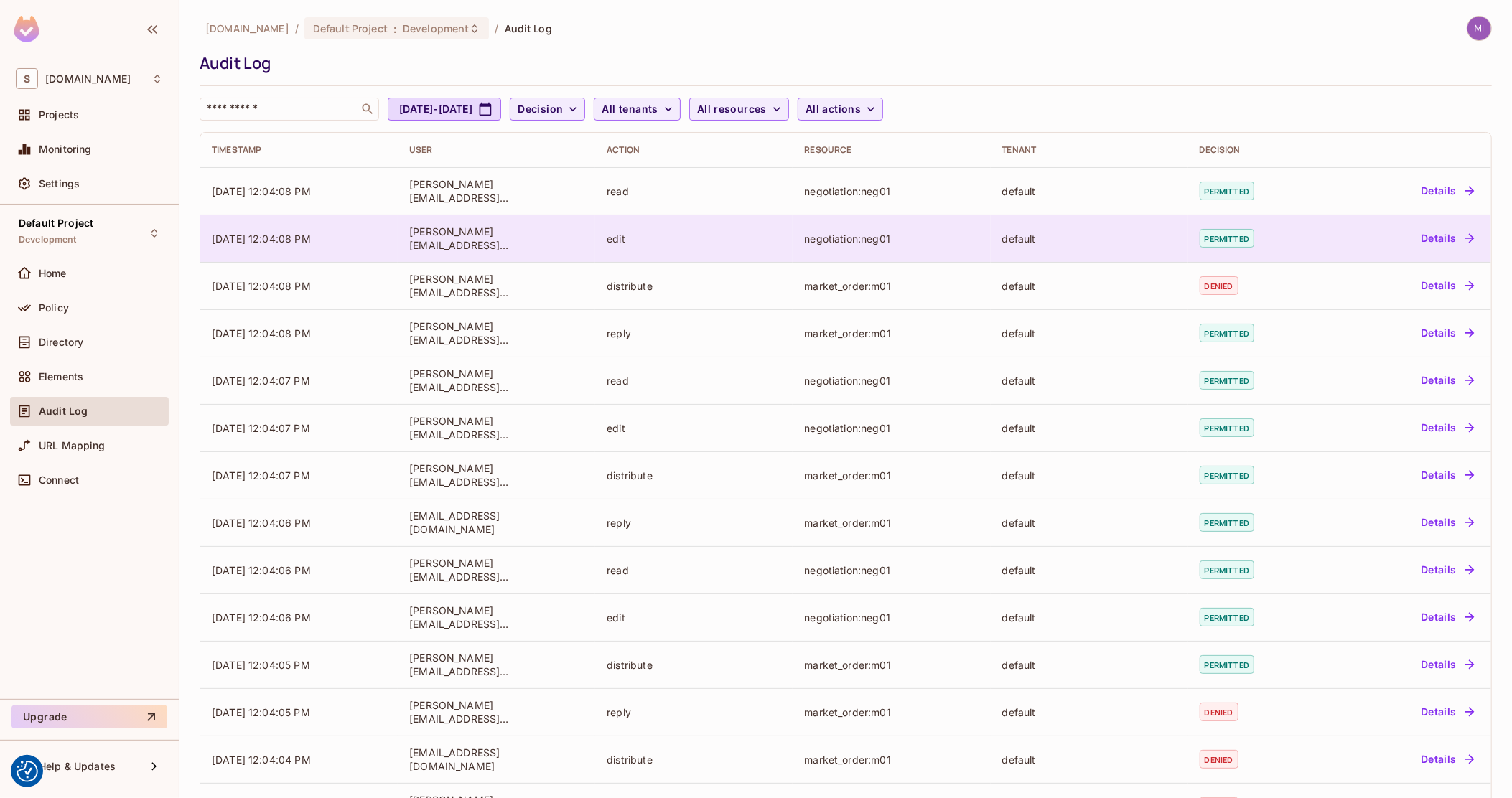
click at [1226, 230] on span "permitted" at bounding box center [1227, 238] width 55 height 19
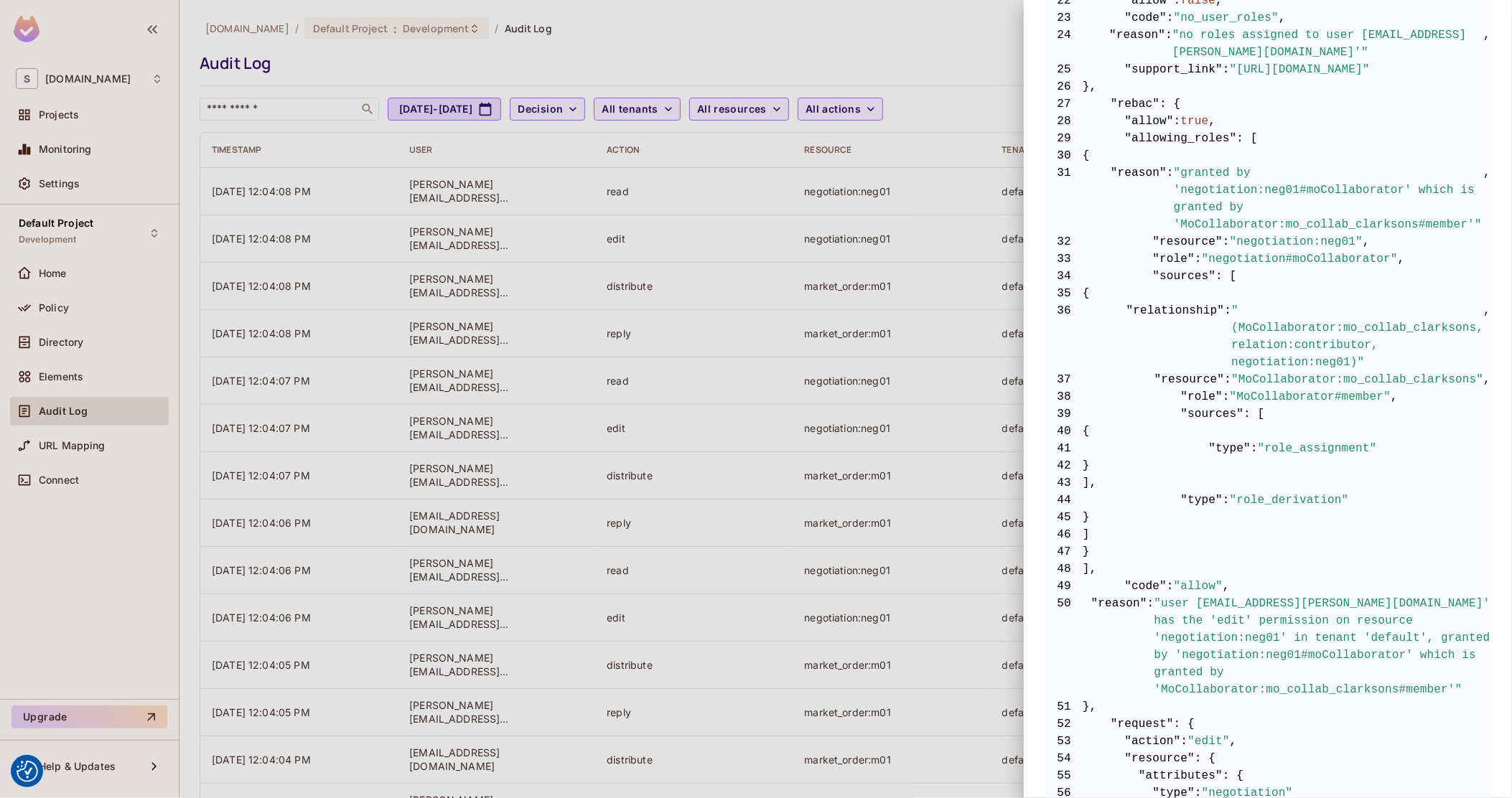
scroll to position [628, 0]
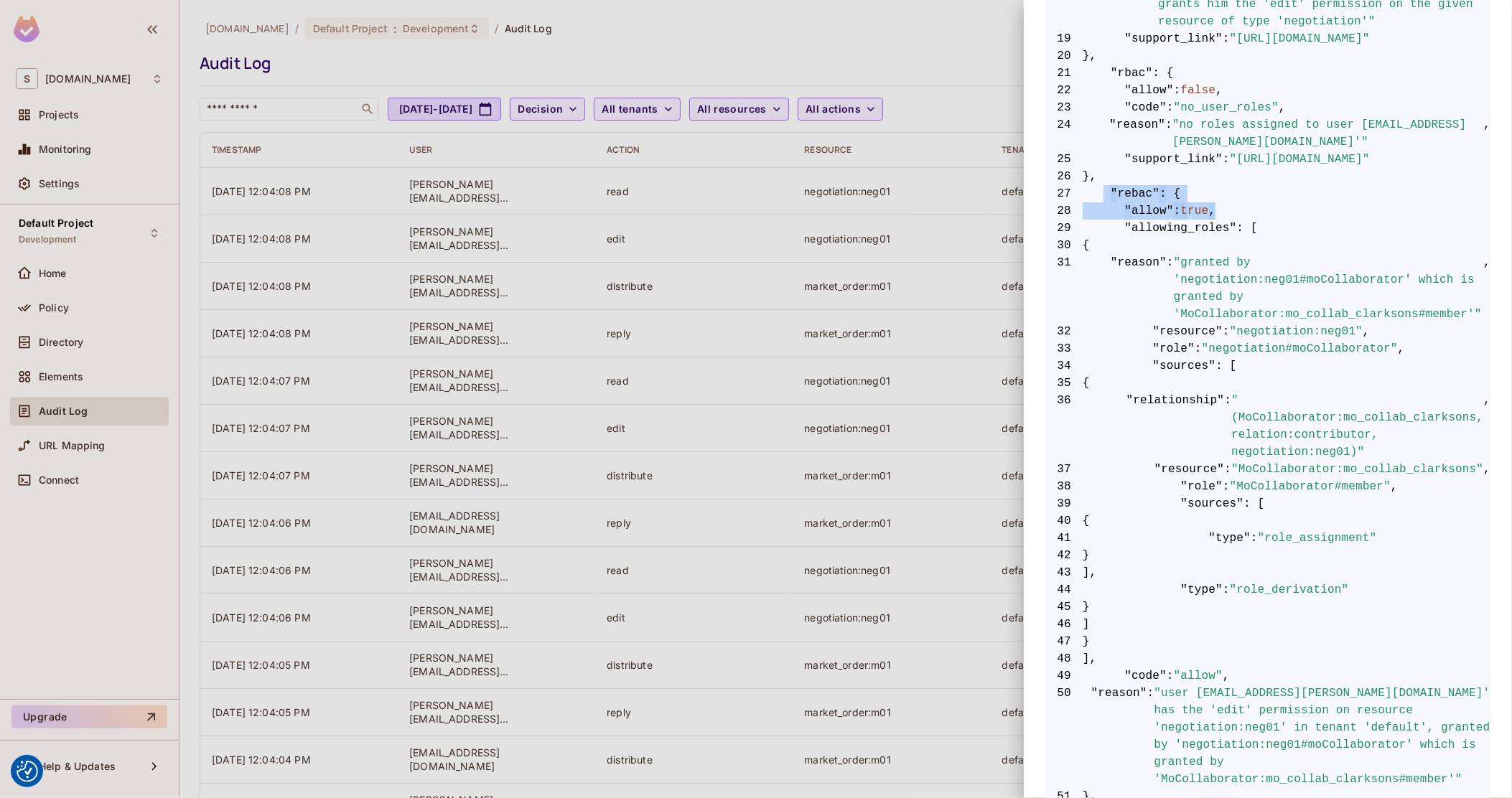
drag, startPoint x: 1099, startPoint y: 168, endPoint x: 1223, endPoint y: 190, distance: 125.9
click at [1223, 190] on code "1 { 2 "__data_use_debugger" : true , 3 "__input_use_debugger" : true , 4 "allow…" at bounding box center [1268, 461] width 445 height 1585
click at [1223, 202] on span "28 "allow" : true ," at bounding box center [1268, 211] width 445 height 17
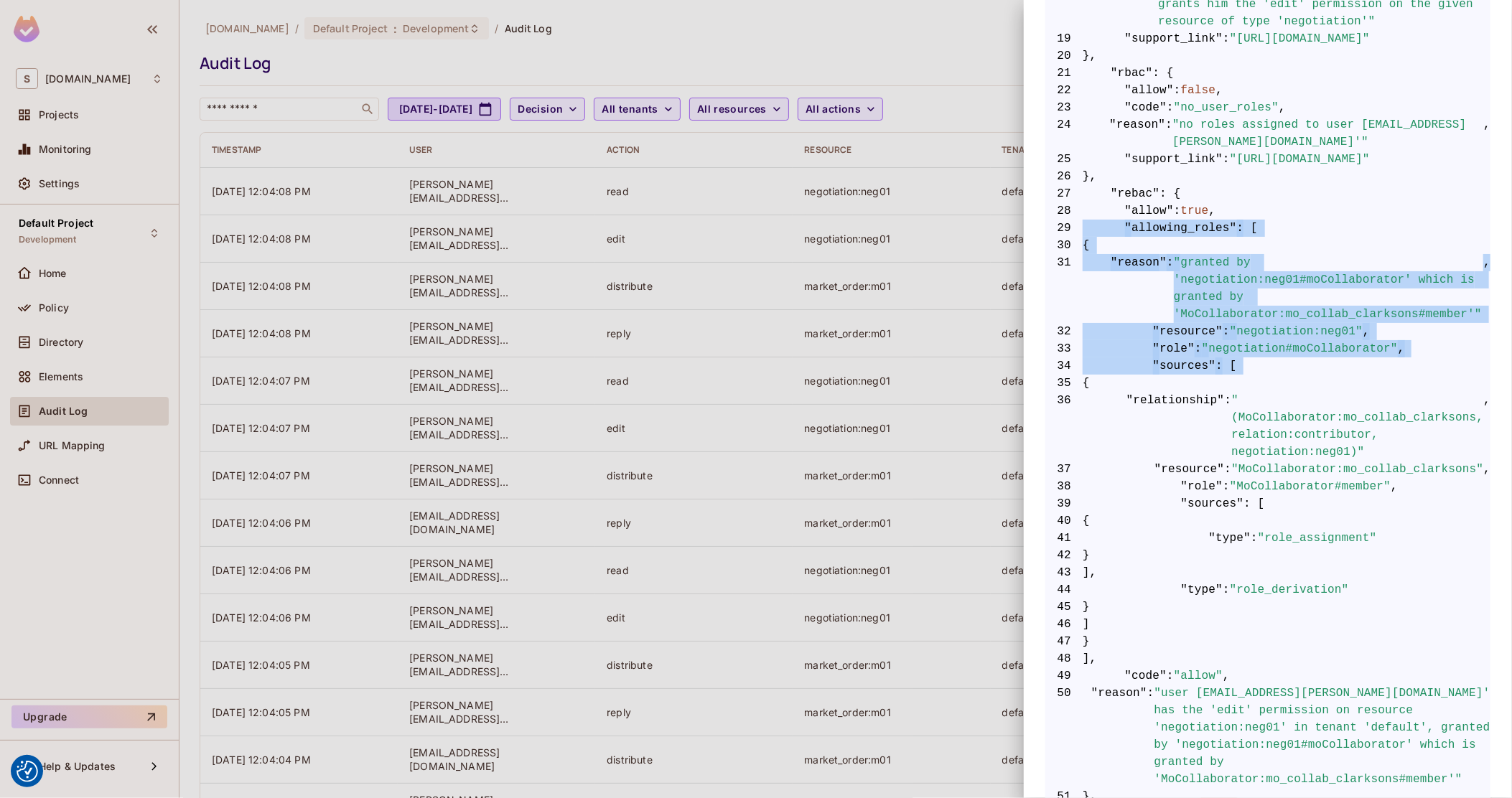
drag, startPoint x: 1237, startPoint y: 192, endPoint x: 1286, endPoint y: 356, distance: 171.2
click at [1284, 355] on code "1 { 2 "__data_use_debugger" : true , 3 "__input_use_debugger" : true , 4 "allow…" at bounding box center [1268, 461] width 445 height 1585
click at [1286, 375] on span "35 {" at bounding box center [1268, 383] width 445 height 17
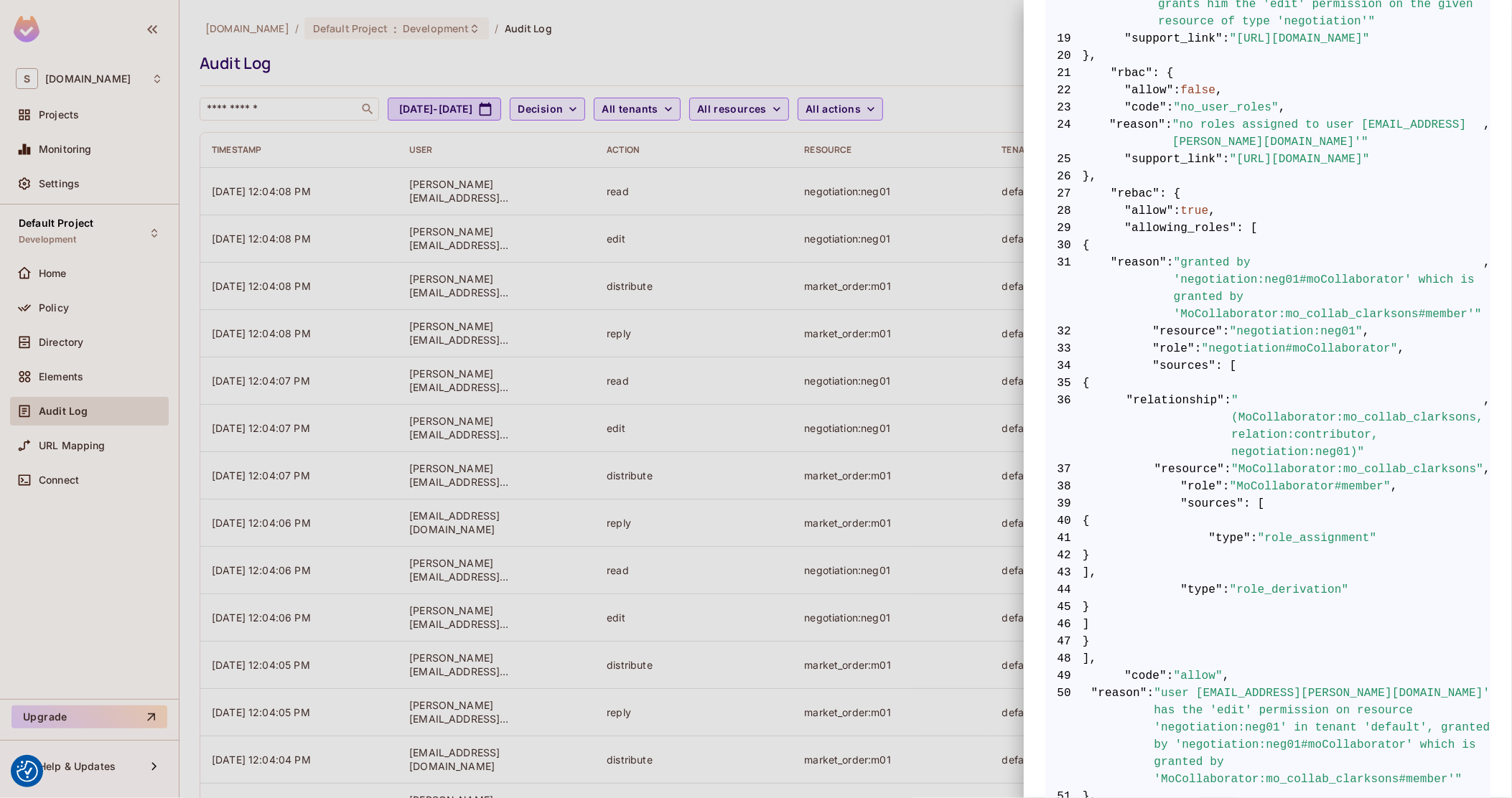
click at [1401, 281] on span ""granted by 'negotiation:neg01#moCollaborator' which is granted by 'MoCollabora…" at bounding box center [1329, 289] width 310 height 69
click at [793, 359] on div at bounding box center [756, 399] width 1512 height 798
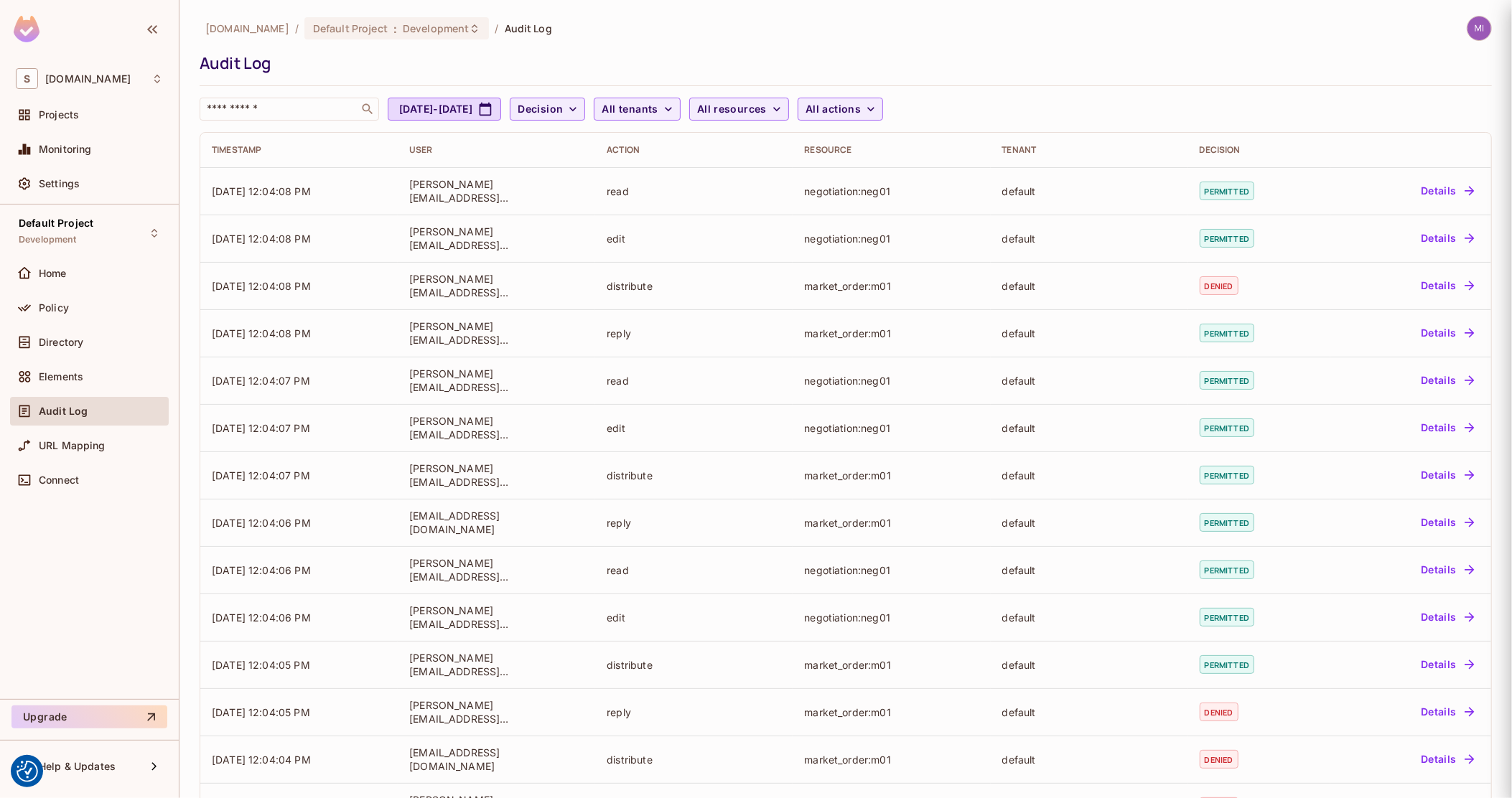
scroll to position [0, 0]
click at [80, 300] on div "Policy" at bounding box center [90, 308] width 147 height 17
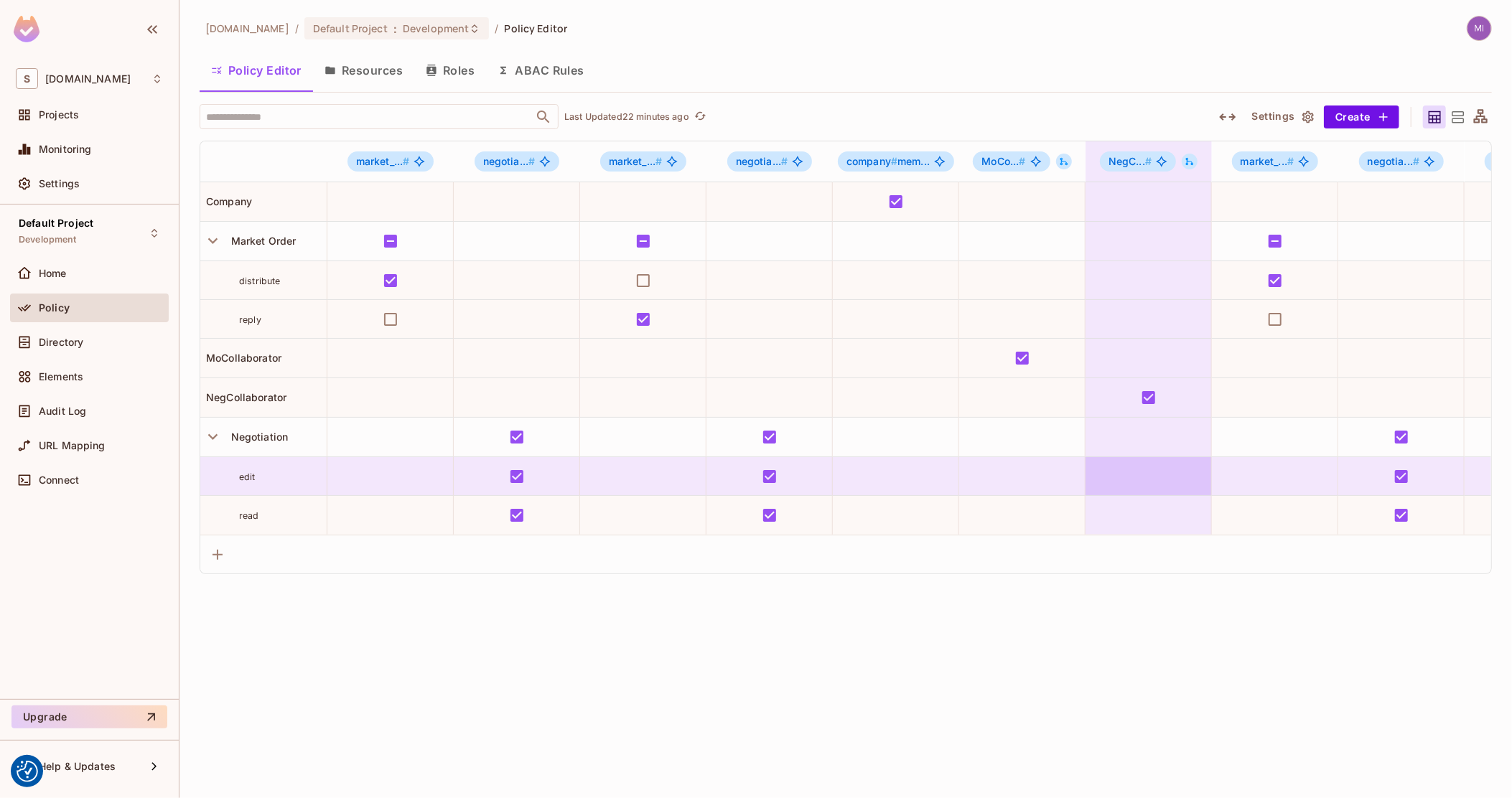
drag, startPoint x: 976, startPoint y: 499, endPoint x: 1149, endPoint y: 455, distance: 178.5
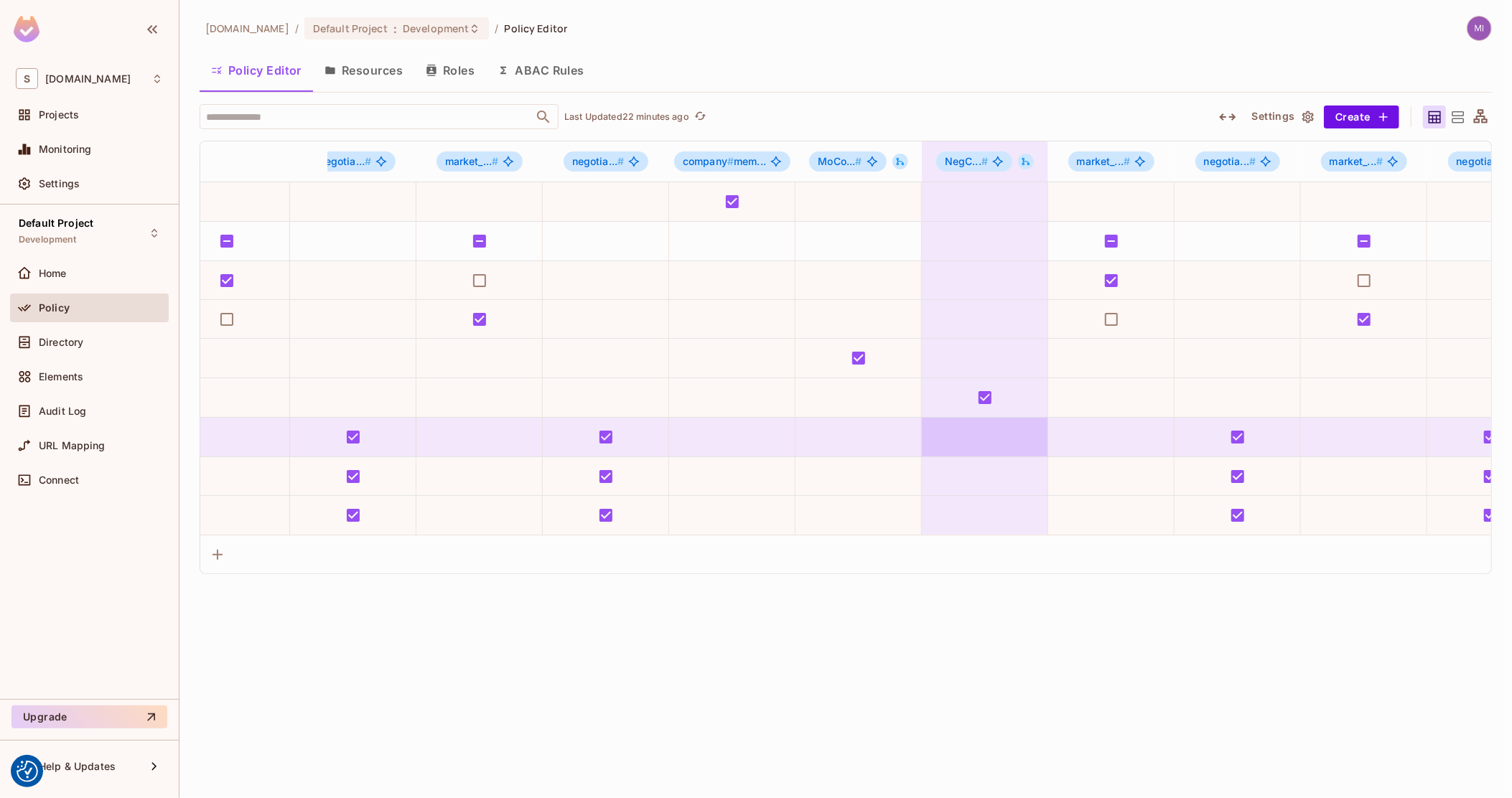
drag, startPoint x: 1161, startPoint y: 430, endPoint x: 1272, endPoint y: 432, distance: 111.0
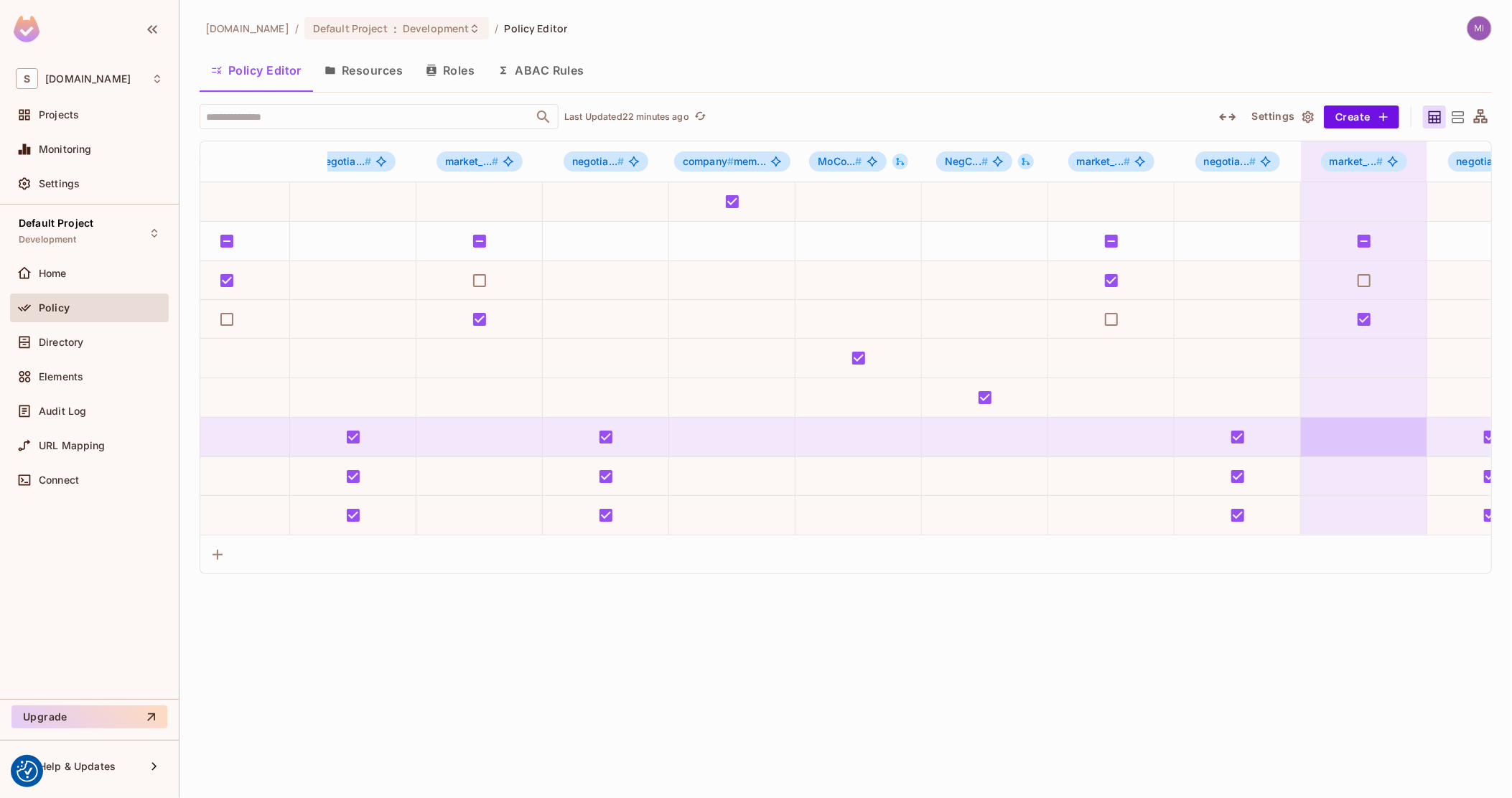
scroll to position [0, 223]
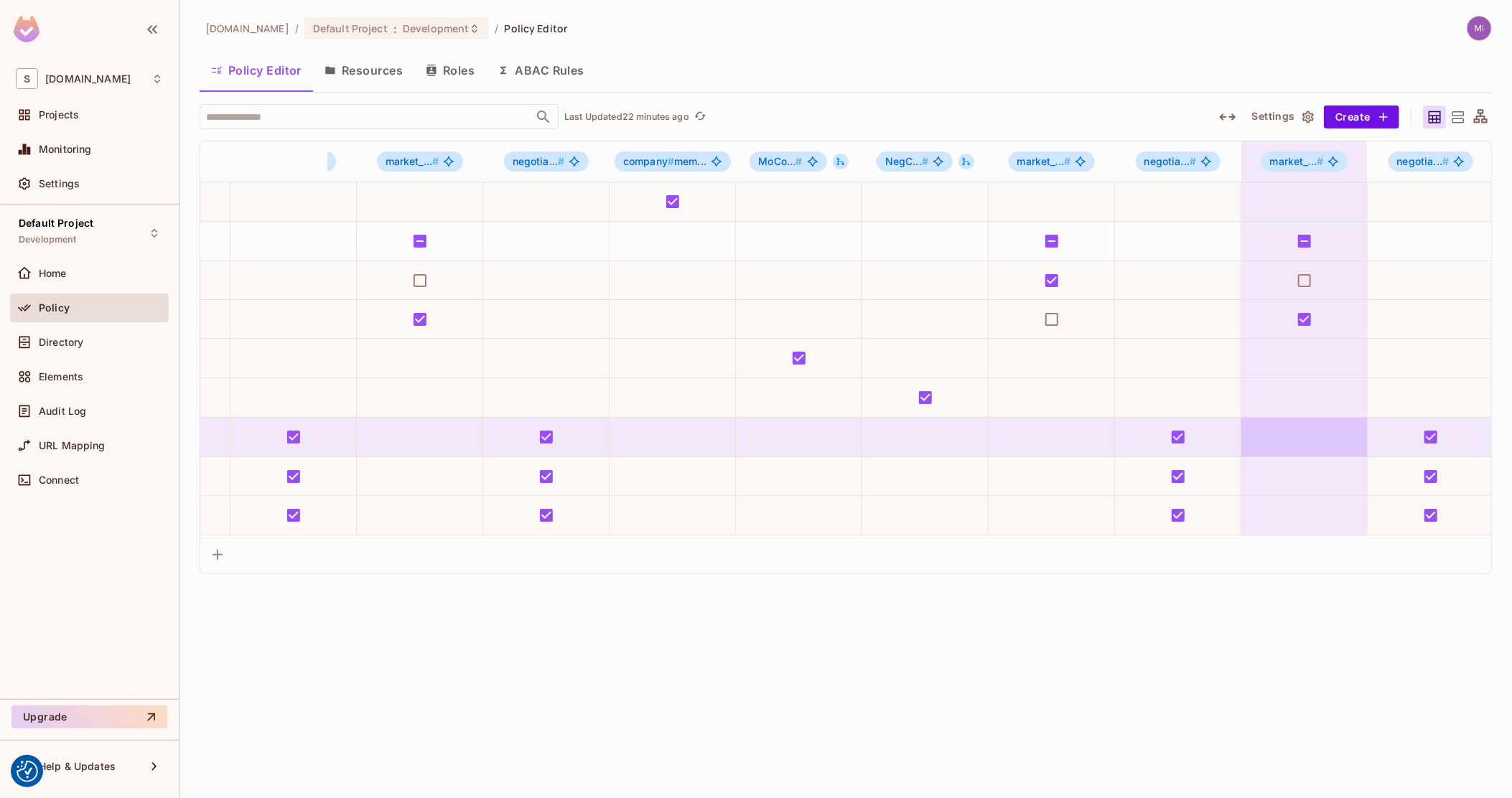
drag, startPoint x: 1243, startPoint y: 433, endPoint x: 1398, endPoint y: 421, distance: 155.5
